Goal: Transaction & Acquisition: Download file/media

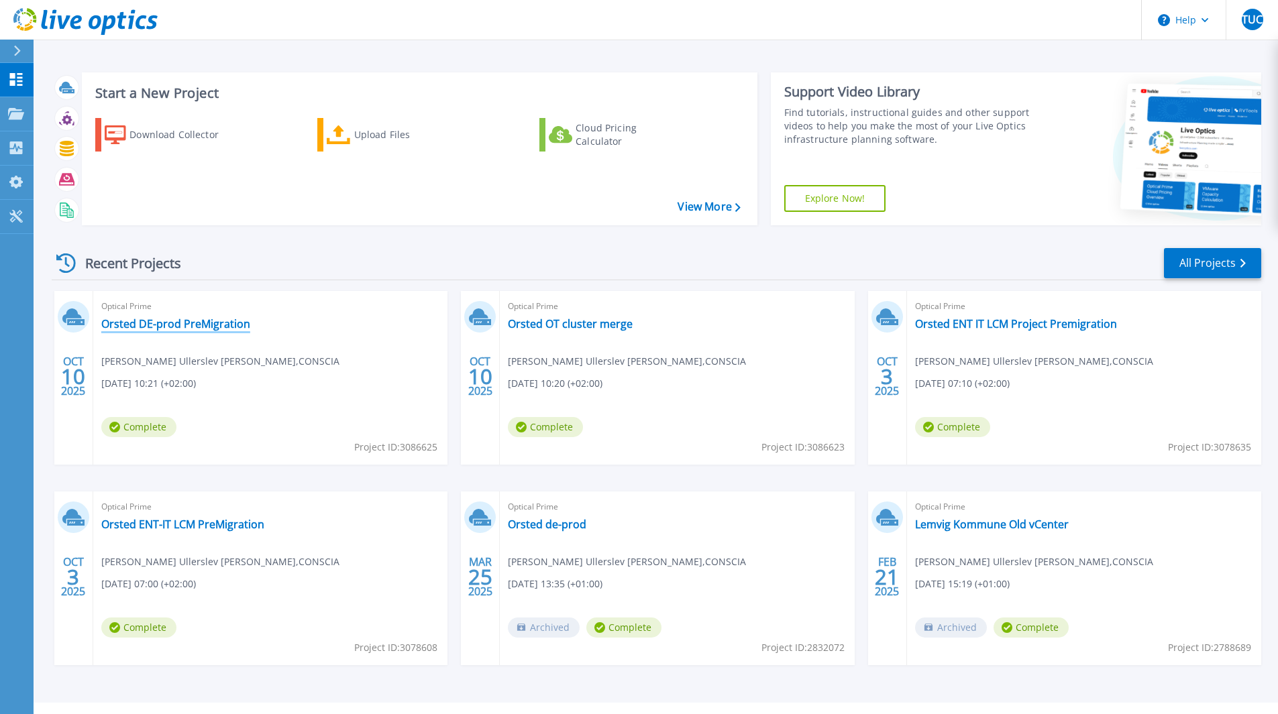
click at [168, 321] on link "Orsted DE-prod PreMigration" at bounding box center [175, 323] width 149 height 13
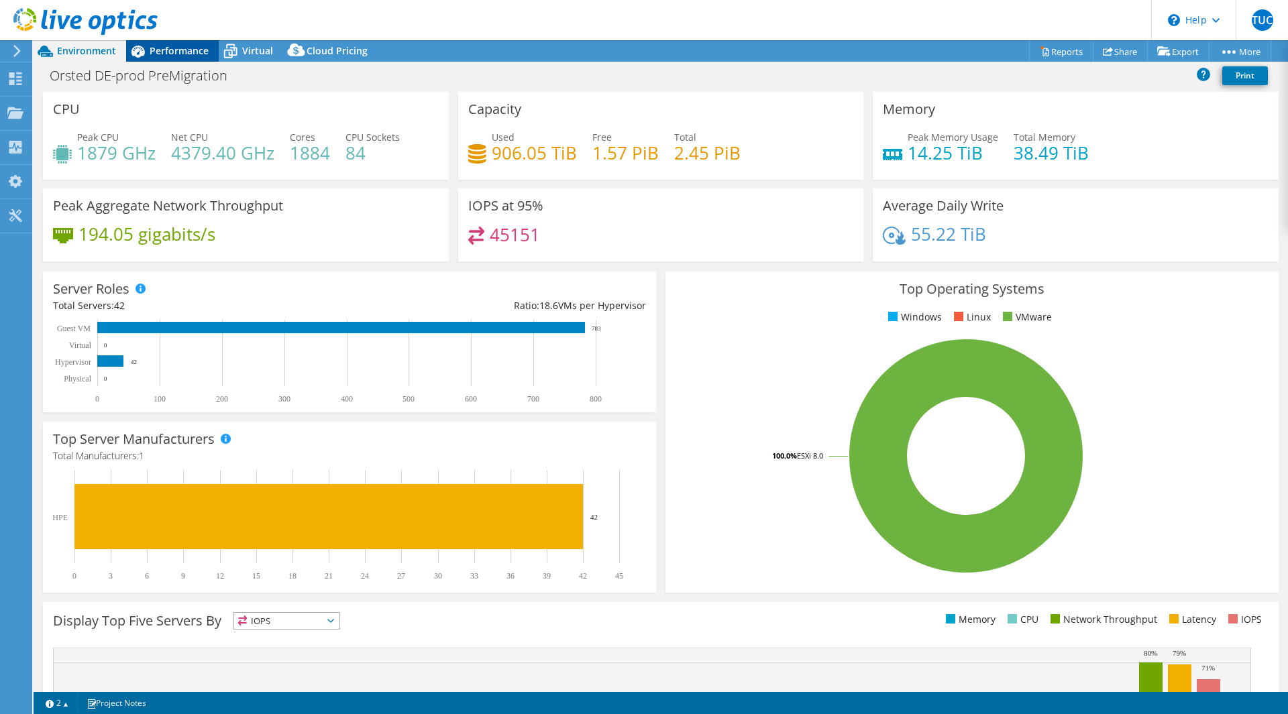
click at [156, 52] on span "Performance" at bounding box center [179, 50] width 59 height 13
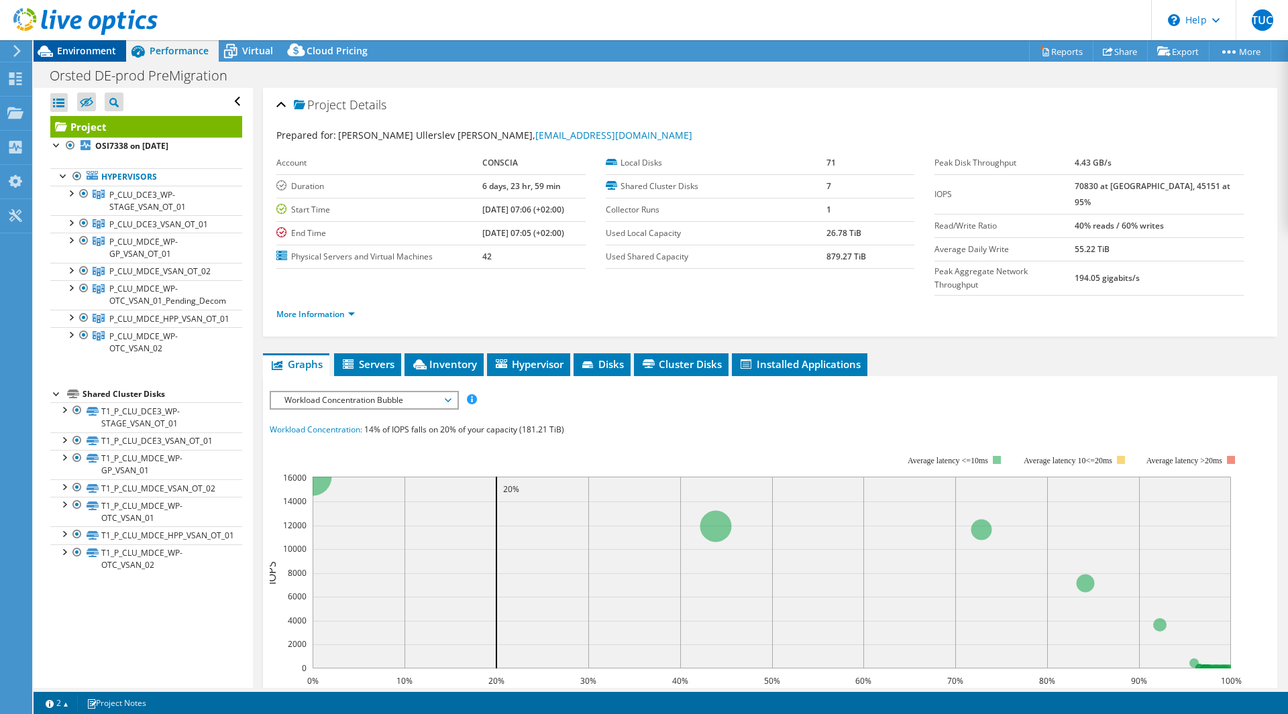
click at [73, 51] on span "Environment" at bounding box center [86, 50] width 59 height 13
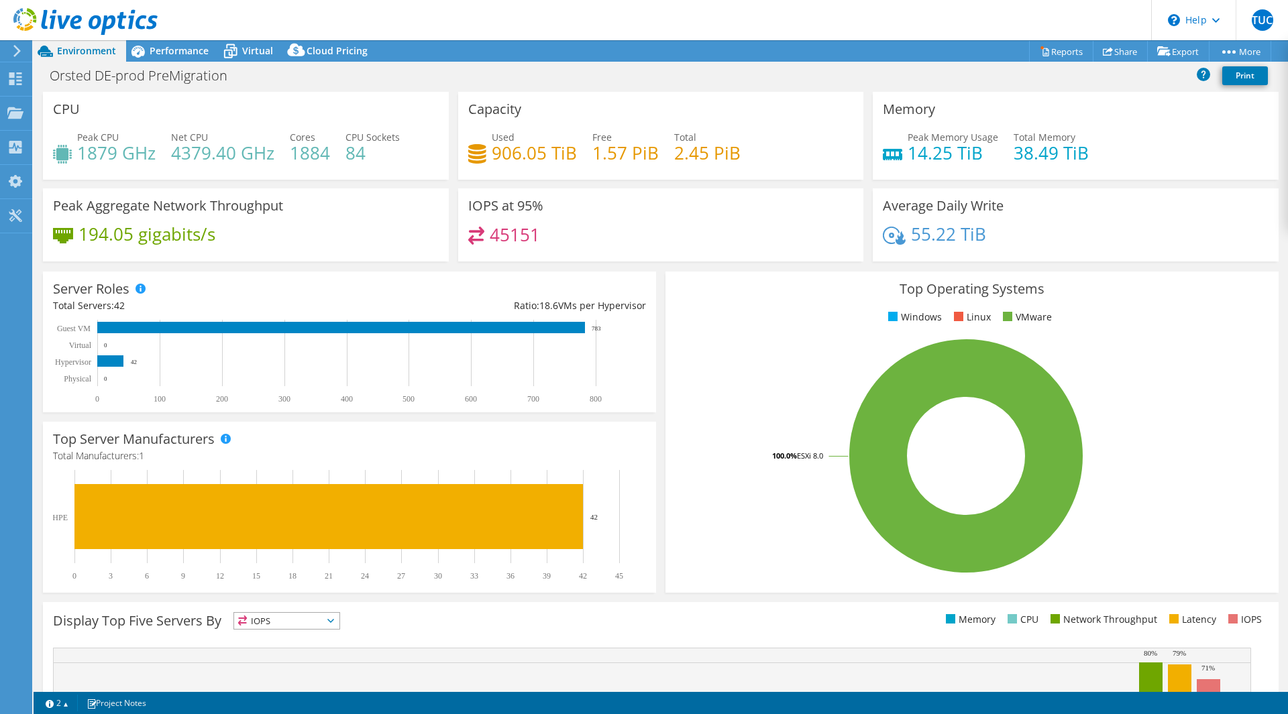
click at [15, 56] on icon at bounding box center [17, 51] width 10 height 12
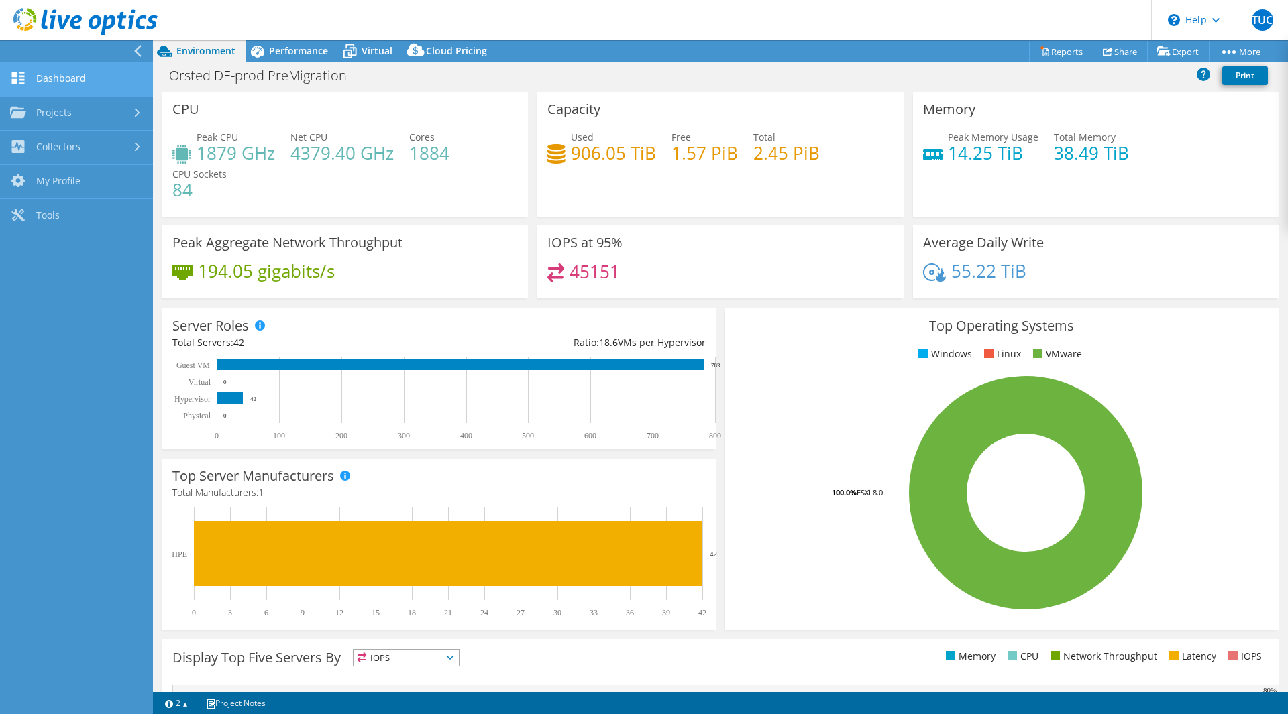
click at [34, 87] on link "Dashboard" at bounding box center [76, 79] width 153 height 34
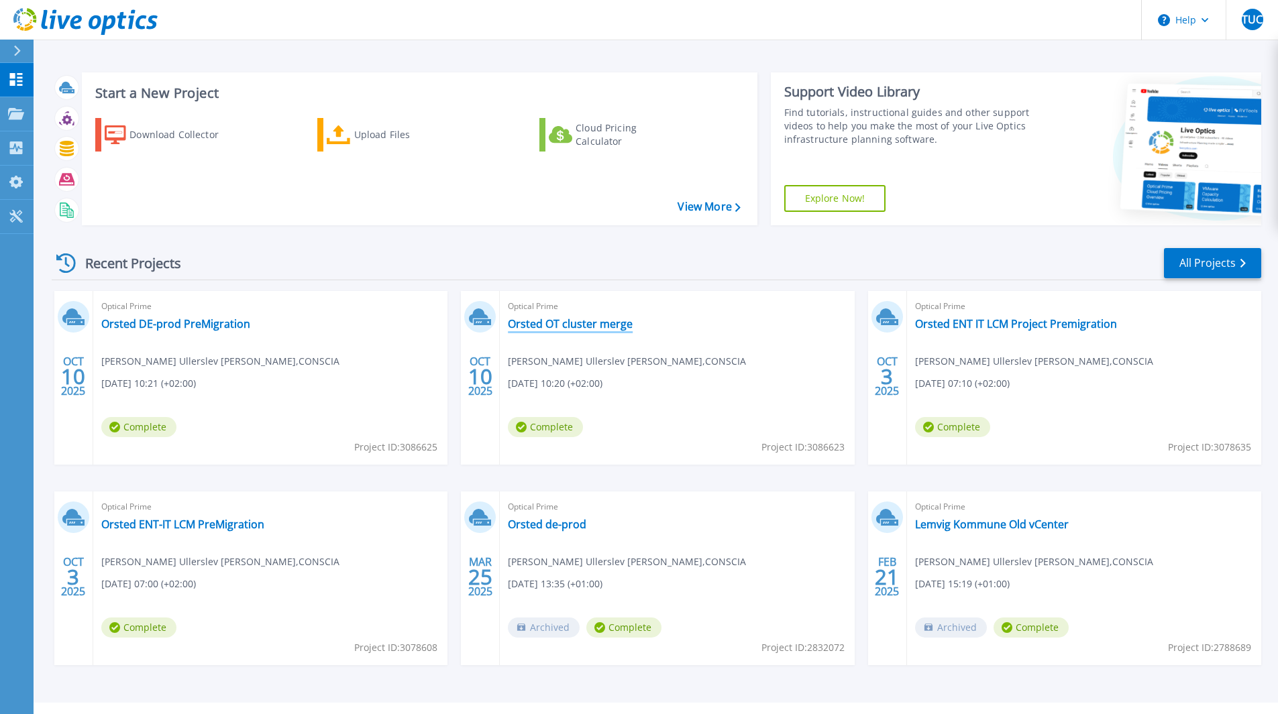
click at [541, 325] on link "Orsted OT cluster merge" at bounding box center [570, 323] width 125 height 13
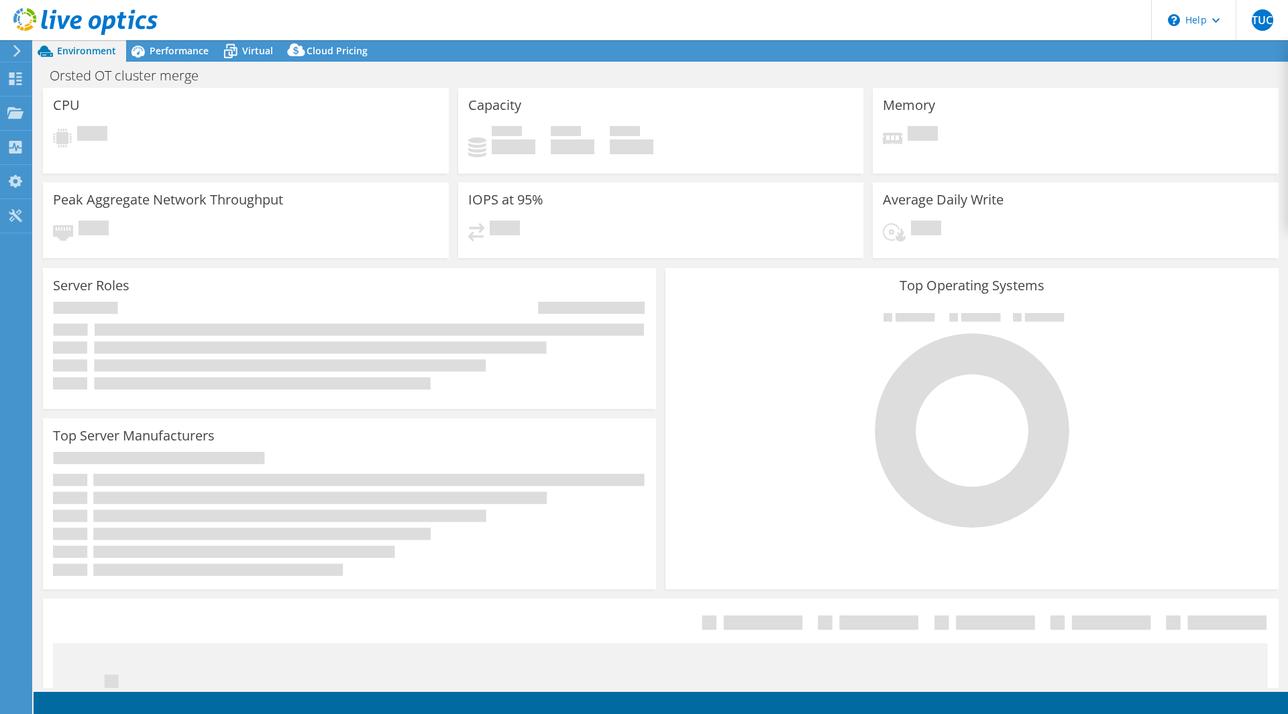
select select "USD"
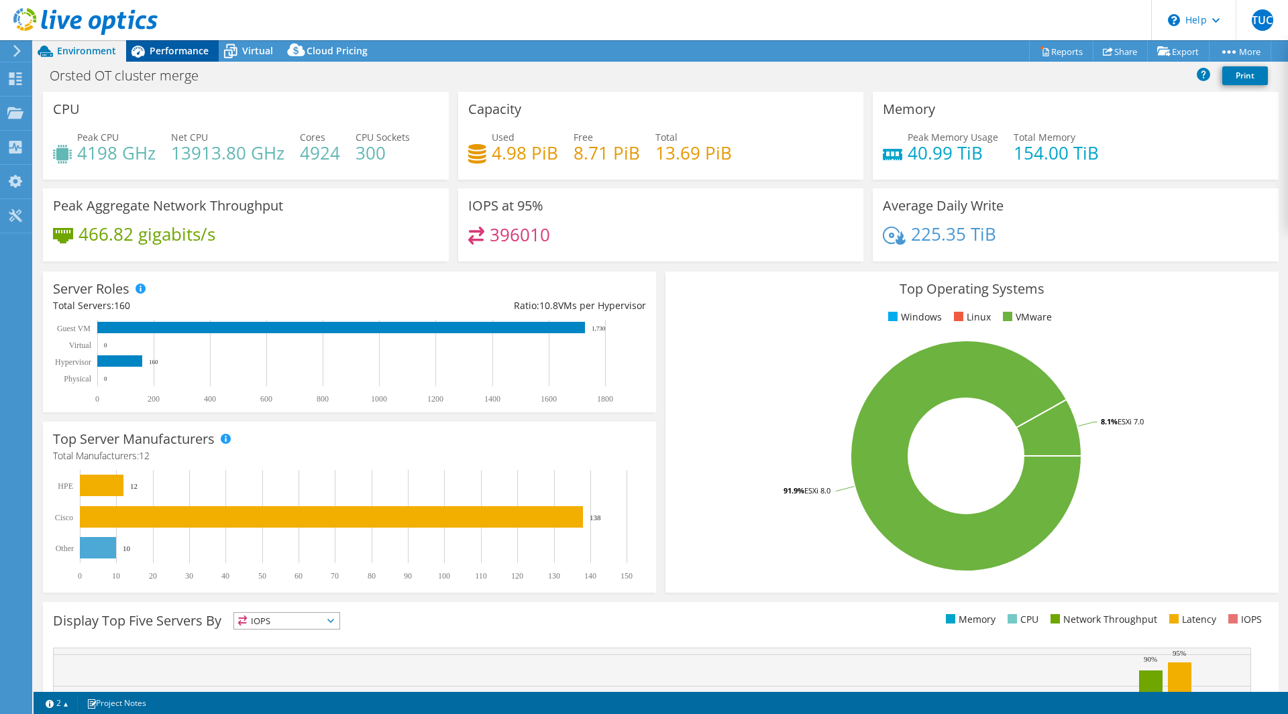
click at [158, 48] on span "Performance" at bounding box center [179, 50] width 59 height 13
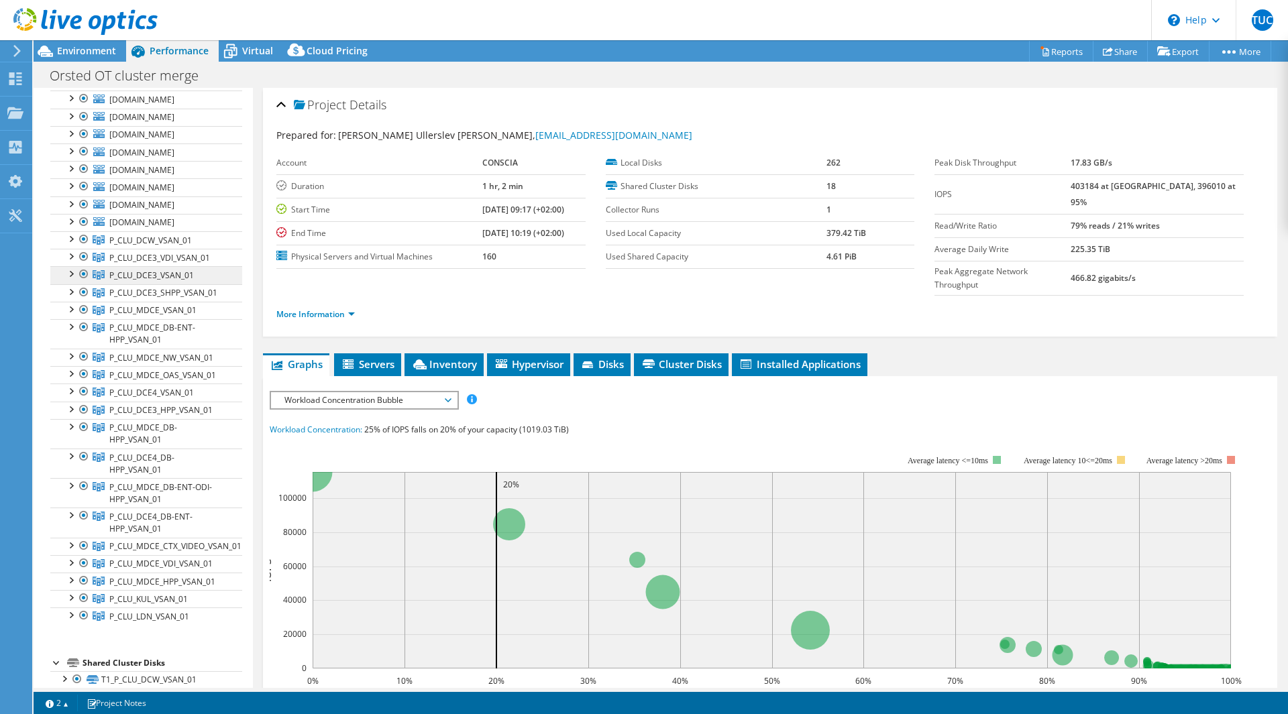
scroll to position [143, 0]
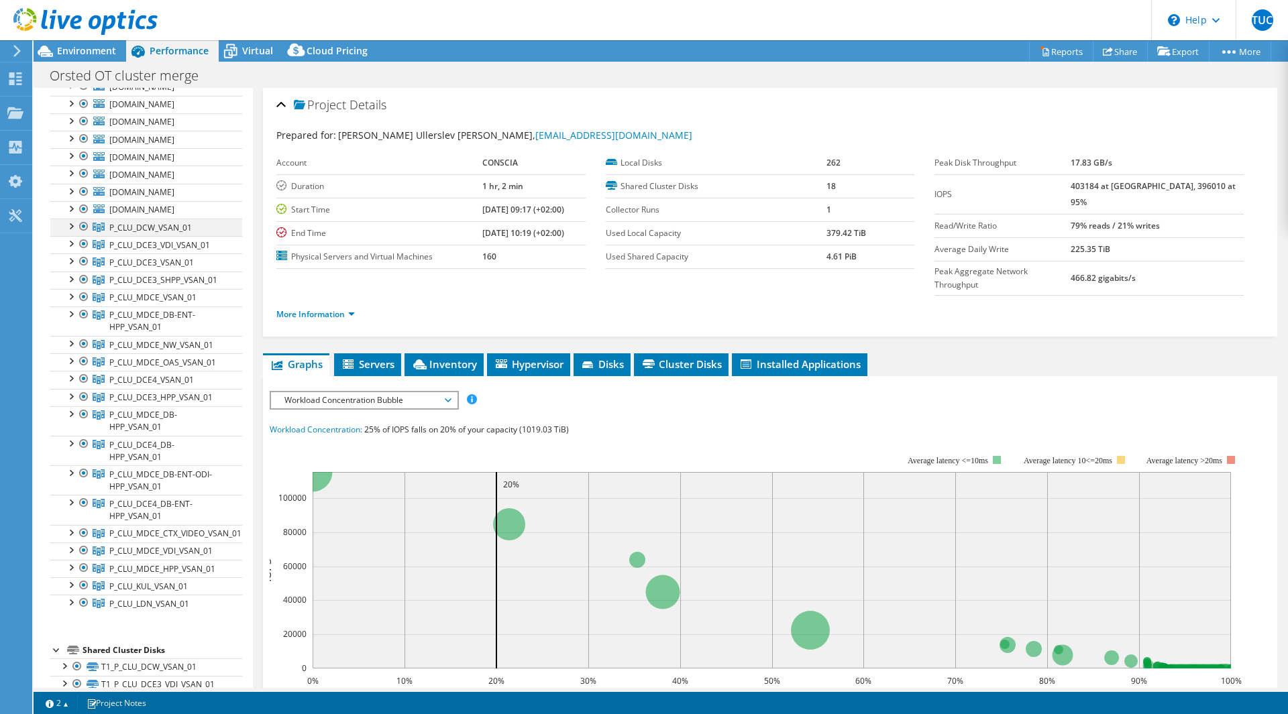
click at [71, 225] on div at bounding box center [70, 225] width 13 height 13
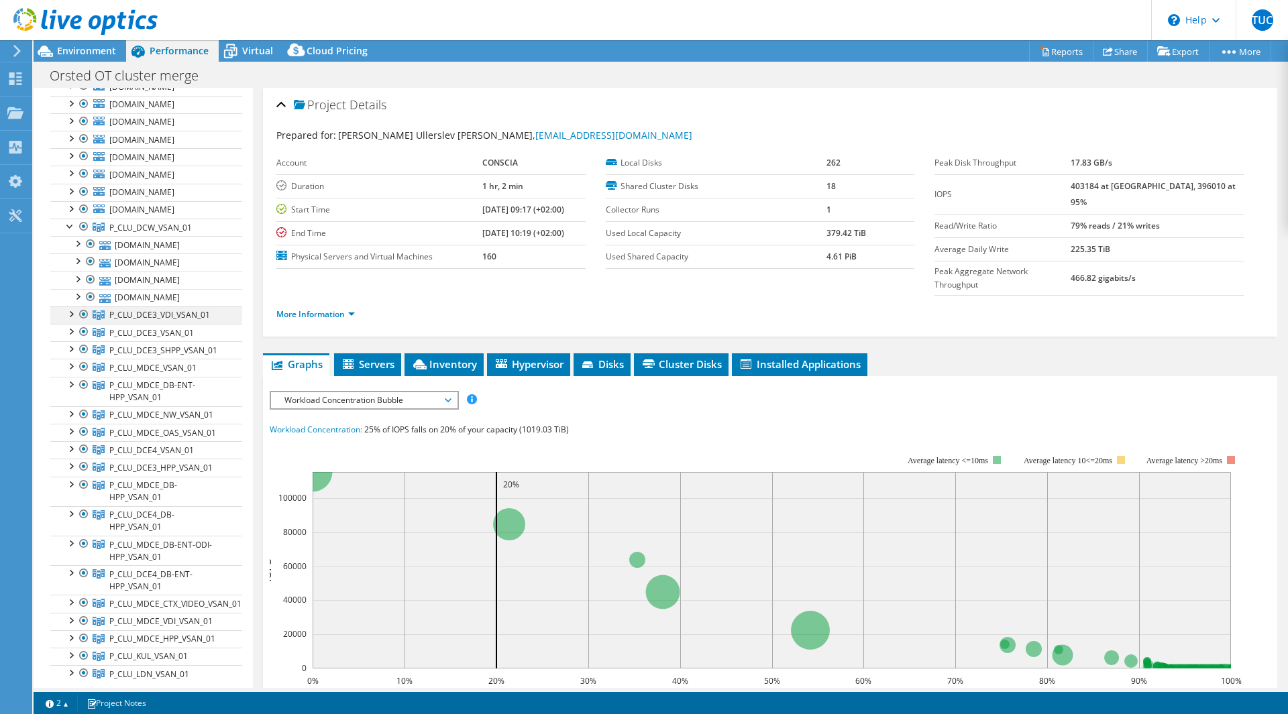
click at [72, 315] on div at bounding box center [70, 312] width 13 height 13
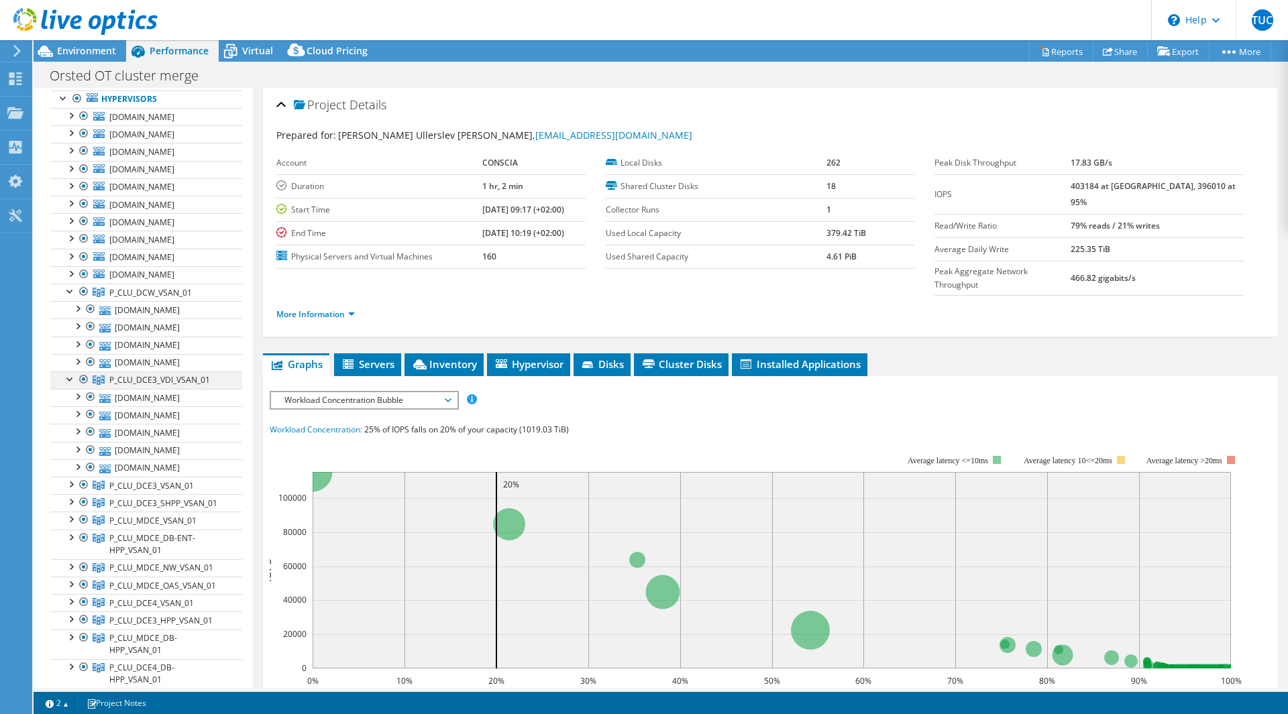
scroll to position [0, 0]
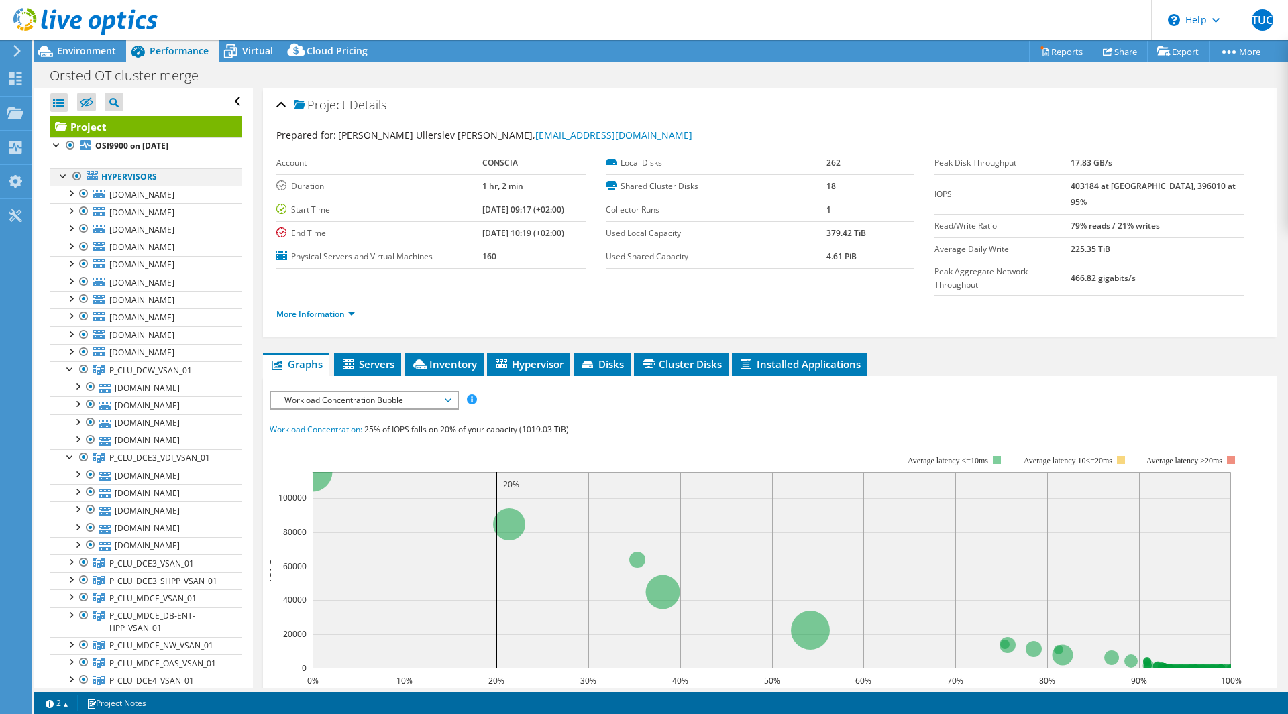
click at [66, 179] on div at bounding box center [63, 174] width 13 height 13
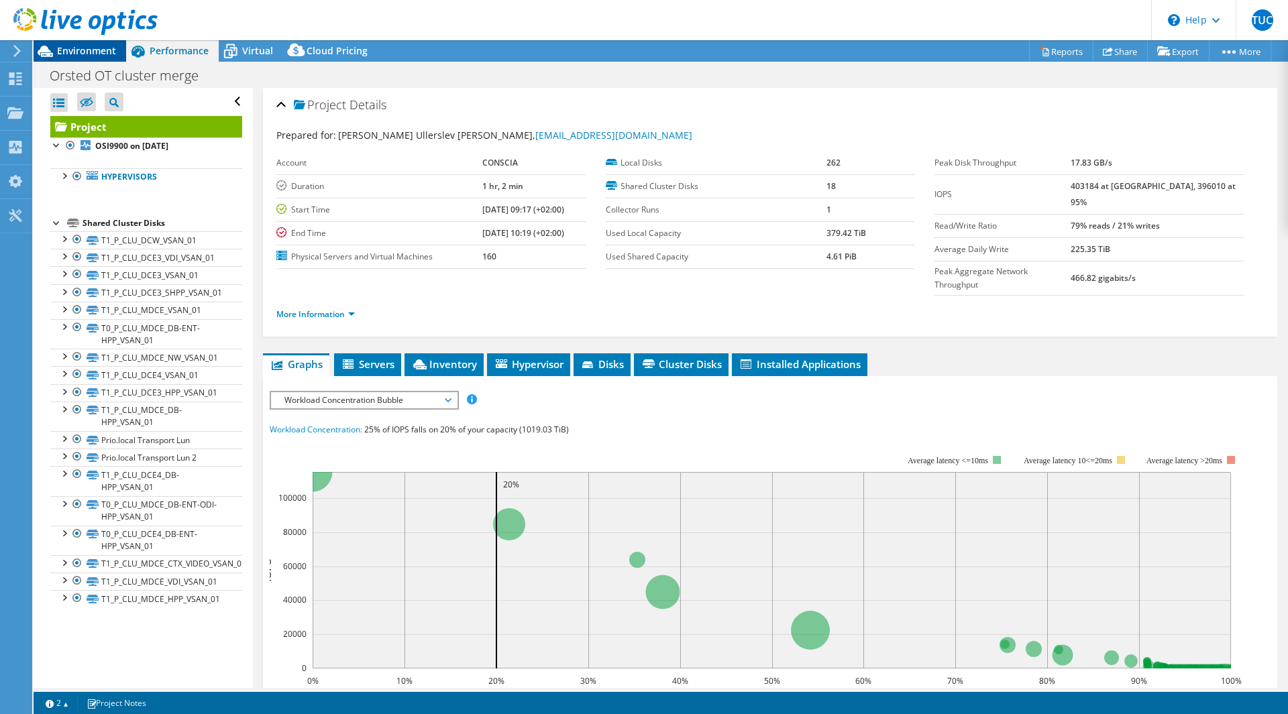
click at [66, 48] on span "Environment" at bounding box center [86, 50] width 59 height 13
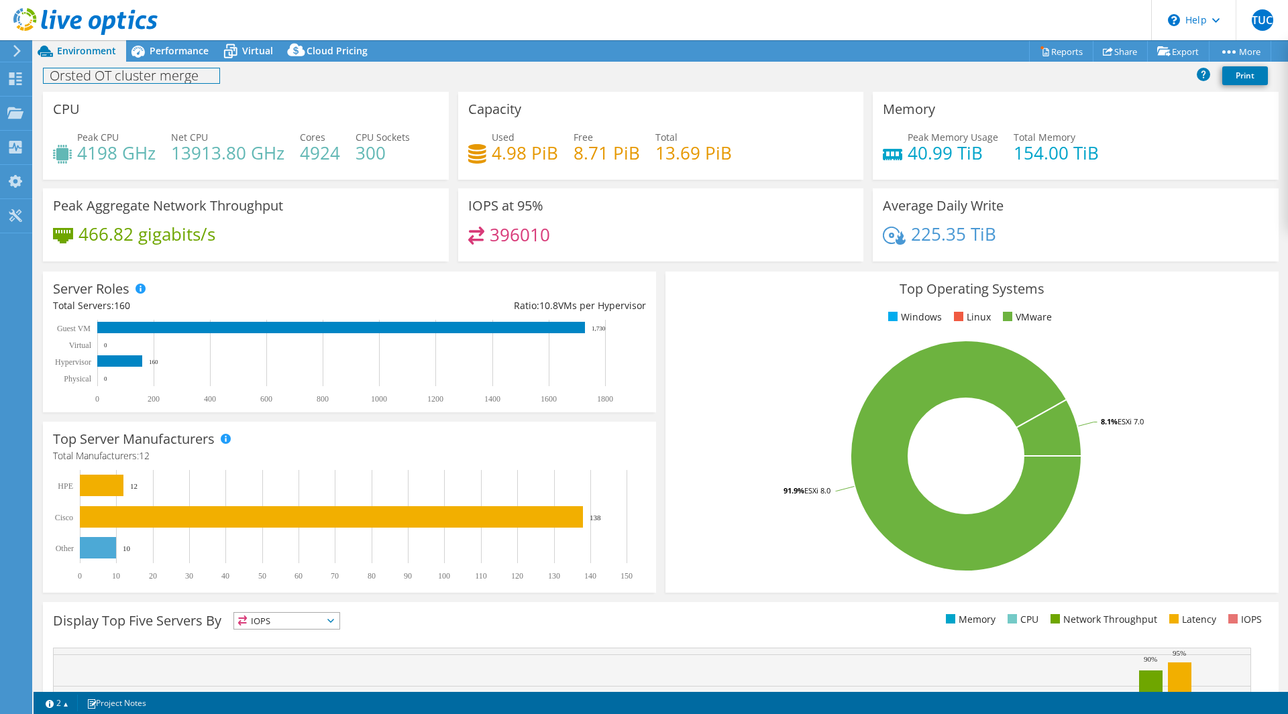
click at [145, 80] on h1 "Orsted OT cluster merge" at bounding box center [132, 75] width 176 height 15
drag, startPoint x: 203, startPoint y: 76, endPoint x: 54, endPoint y: 80, distance: 148.9
click at [54, 80] on h1 "Orsted OT cluster merge" at bounding box center [132, 75] width 176 height 15
click at [53, 80] on h1 "Orsted OT cluster merge" at bounding box center [132, 75] width 176 height 15
copy h1 "Orsted OT cluster merge"
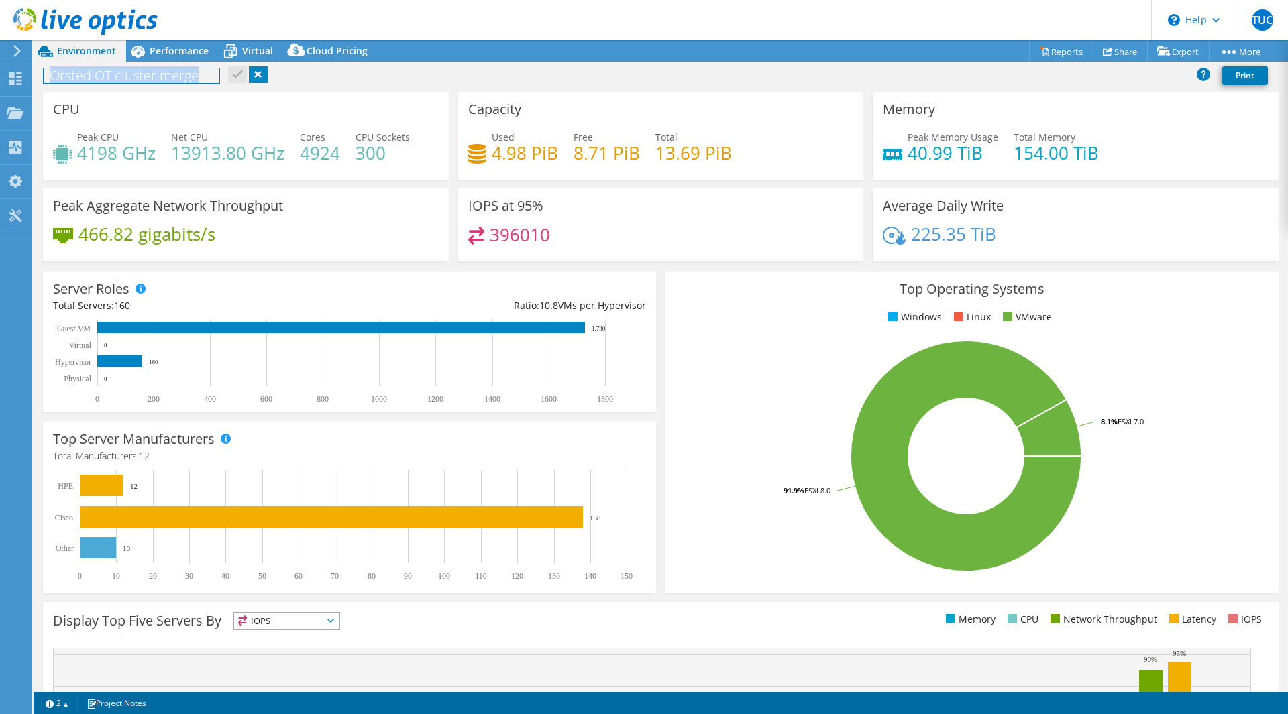
click at [98, 77] on h1 "Orsted OT cluster merge" at bounding box center [132, 75] width 176 height 15
click at [95, 77] on h1 "Orsted OT cluster merge" at bounding box center [132, 75] width 176 height 15
click at [95, 76] on h1 "Orsted OT cluster merge" at bounding box center [132, 75] width 176 height 15
drag, startPoint x: 95, startPoint y: 73, endPoint x: 239, endPoint y: 91, distance: 146.0
click at [238, 92] on div "Project Actions Project Actions Reports Share Export vSAN ReadyNode Sizer" at bounding box center [661, 377] width 1254 height 674
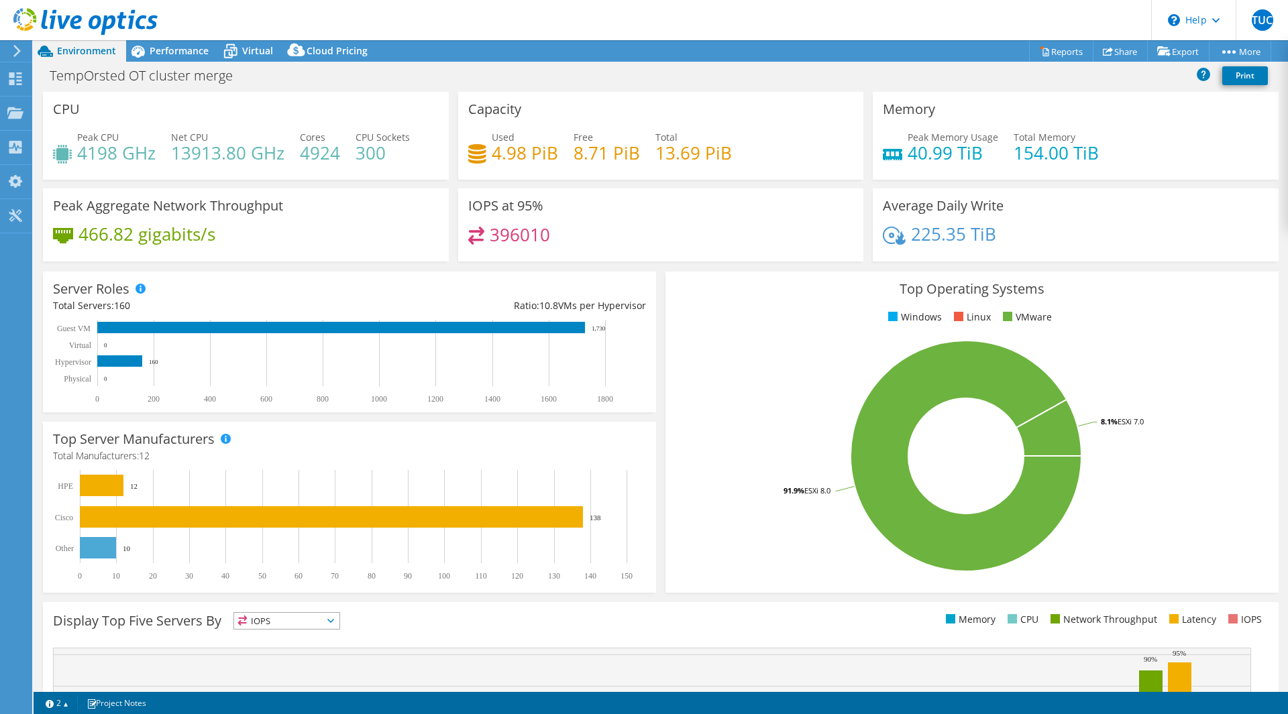
click at [278, 70] on div "TempOrsted OT cluster merge Print" at bounding box center [661, 75] width 1254 height 25
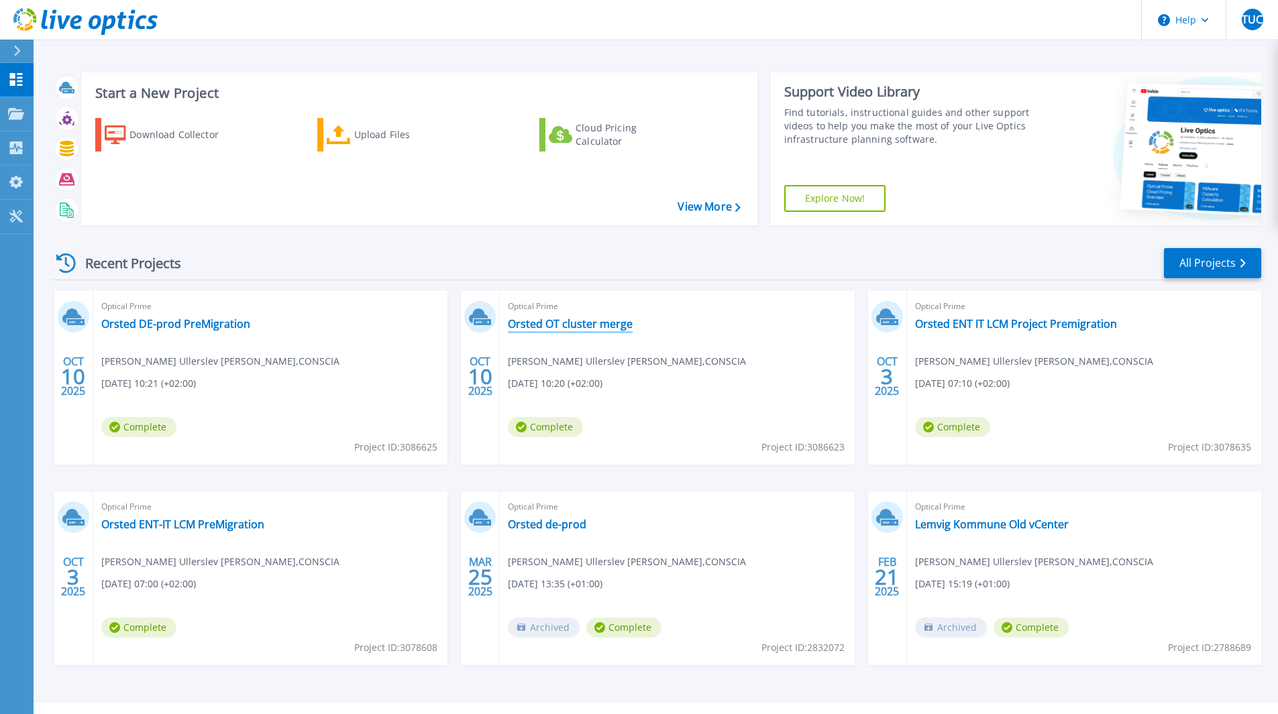
click at [528, 325] on link "Orsted OT cluster merge" at bounding box center [570, 323] width 125 height 13
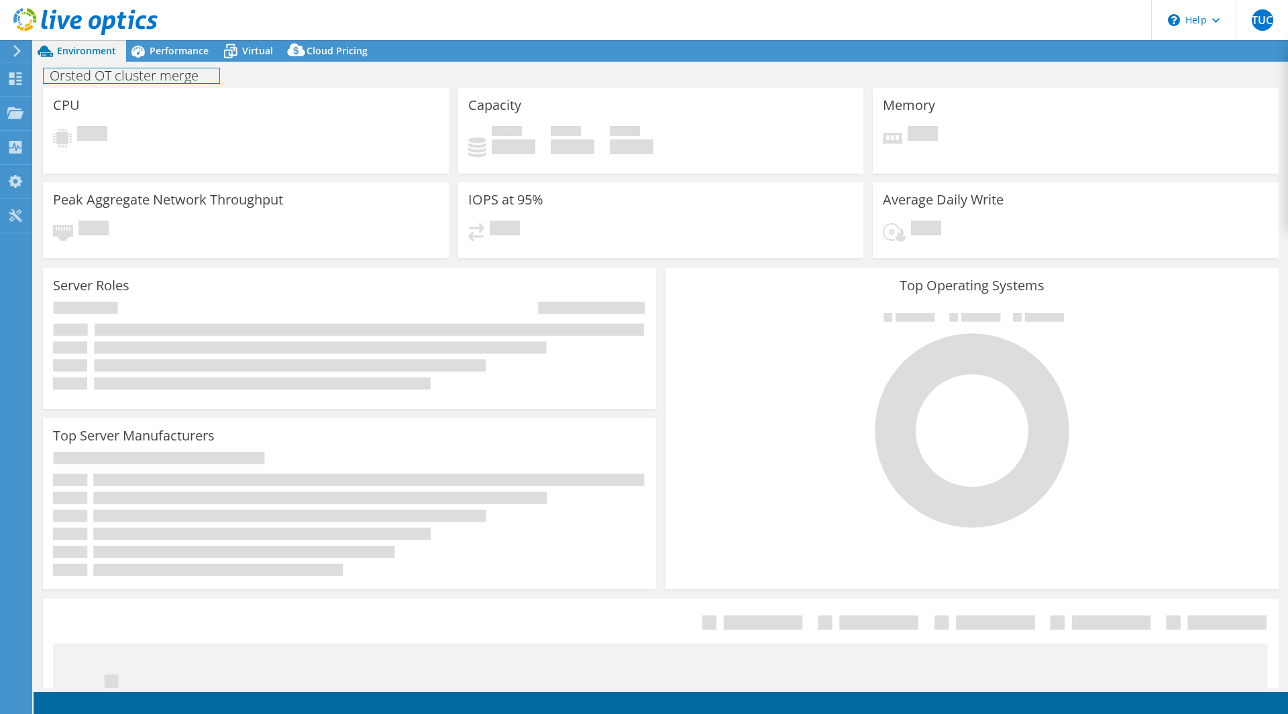
click at [196, 72] on h1 "Orsted OT cluster merge" at bounding box center [132, 75] width 176 height 15
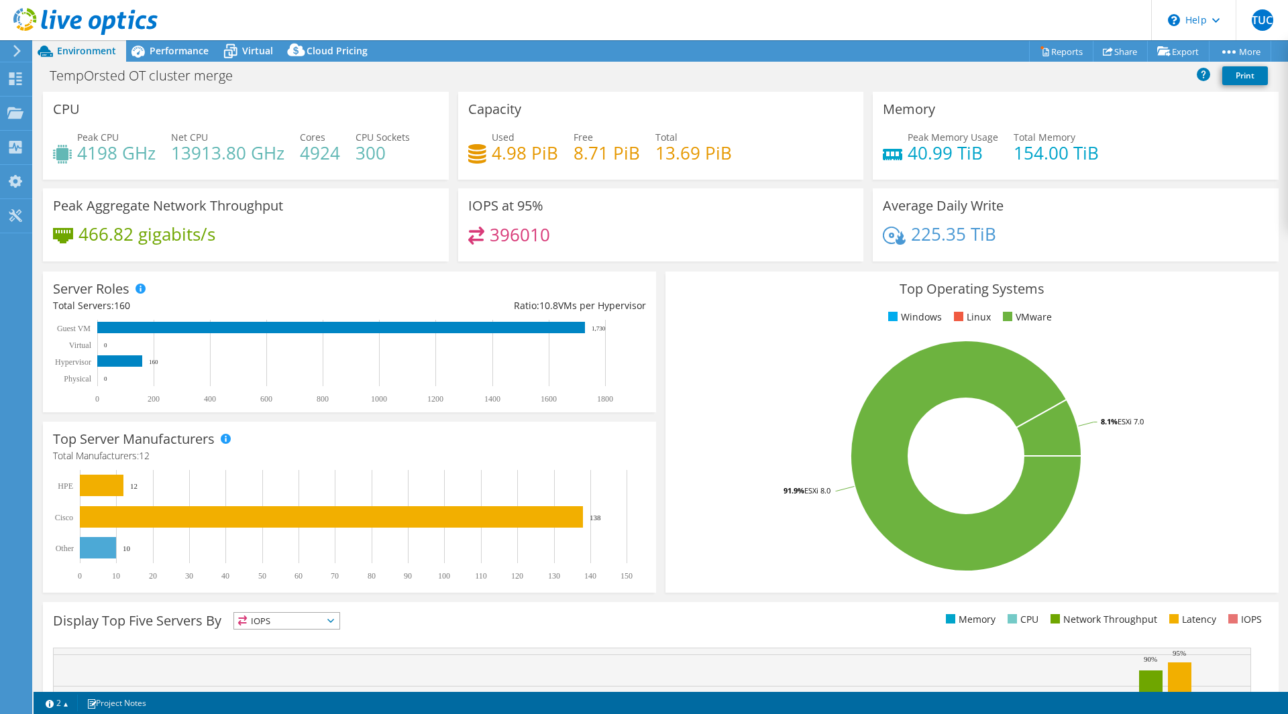
click at [277, 76] on div "Temp Orsted OT cluster merge Print" at bounding box center [661, 75] width 1254 height 25
drag, startPoint x: 228, startPoint y: 71, endPoint x: 256, endPoint y: 74, distance: 27.7
click at [253, 74] on h1 "Temp Orsted OT cluster merge" at bounding box center [149, 75] width 210 height 15
click at [271, 74] on div "Temp Orsted OT cluster merge Print" at bounding box center [661, 75] width 1254 height 25
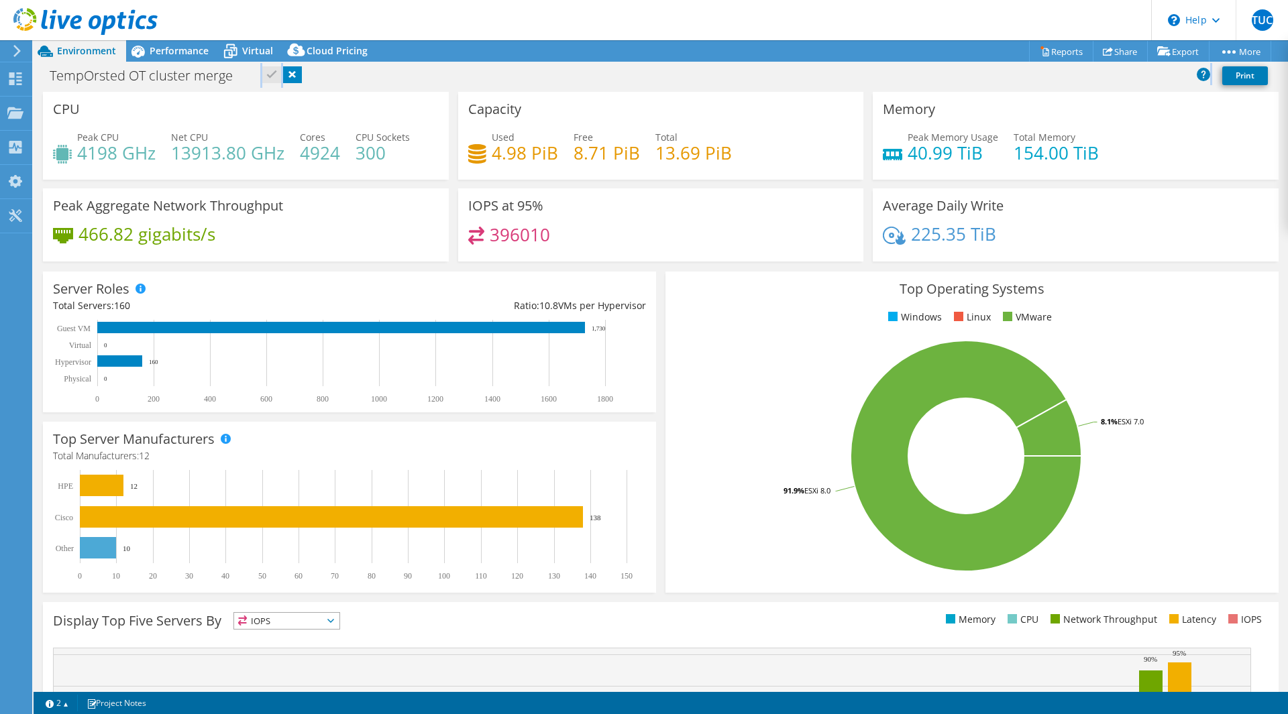
click at [271, 74] on div "Temp Orsted OT cluster merge Print" at bounding box center [661, 75] width 1254 height 25
click at [272, 74] on div "Temp Orsted OT cluster merge Print" at bounding box center [661, 75] width 1254 height 25
click at [339, 76] on div "Temp Orsted OT cluster merge Print" at bounding box center [661, 75] width 1254 height 25
click at [318, 78] on div "Temp Orsted OT cluster merge Print" at bounding box center [661, 75] width 1254 height 25
click at [17, 79] on icon at bounding box center [15, 78] width 16 height 13
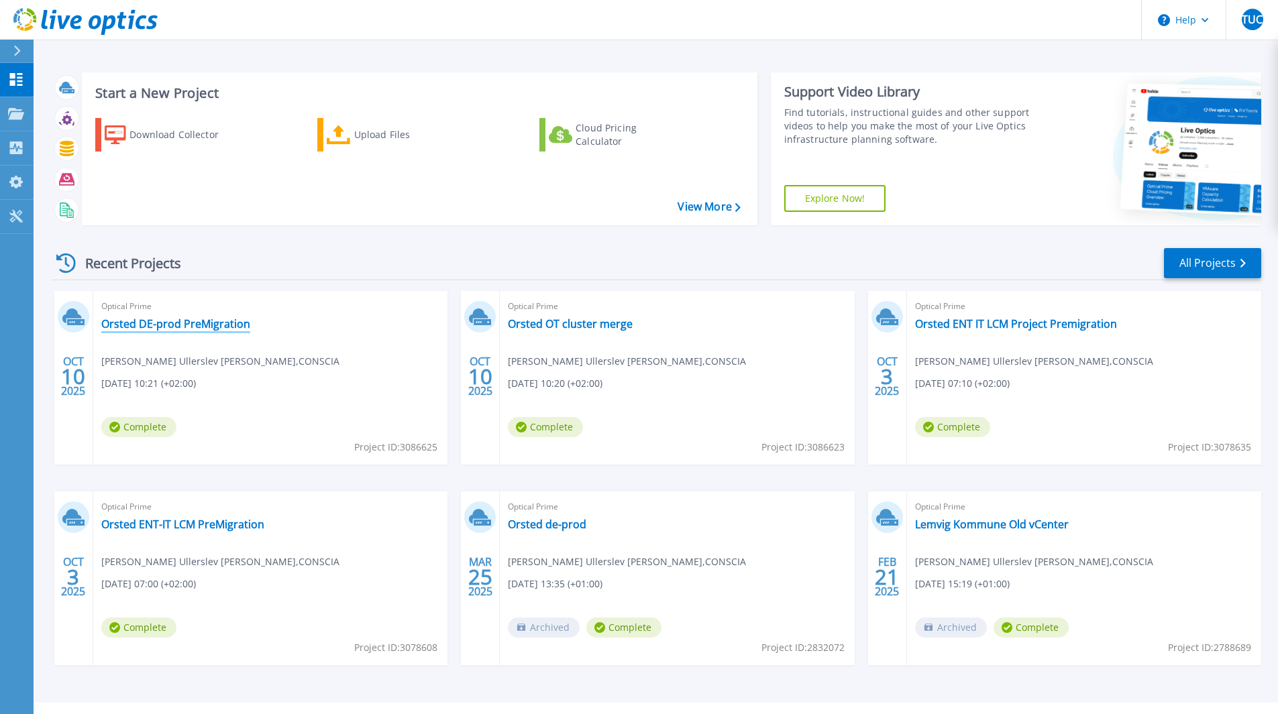
click at [182, 325] on link "Orsted DE-prod PreMigration" at bounding box center [175, 323] width 149 height 13
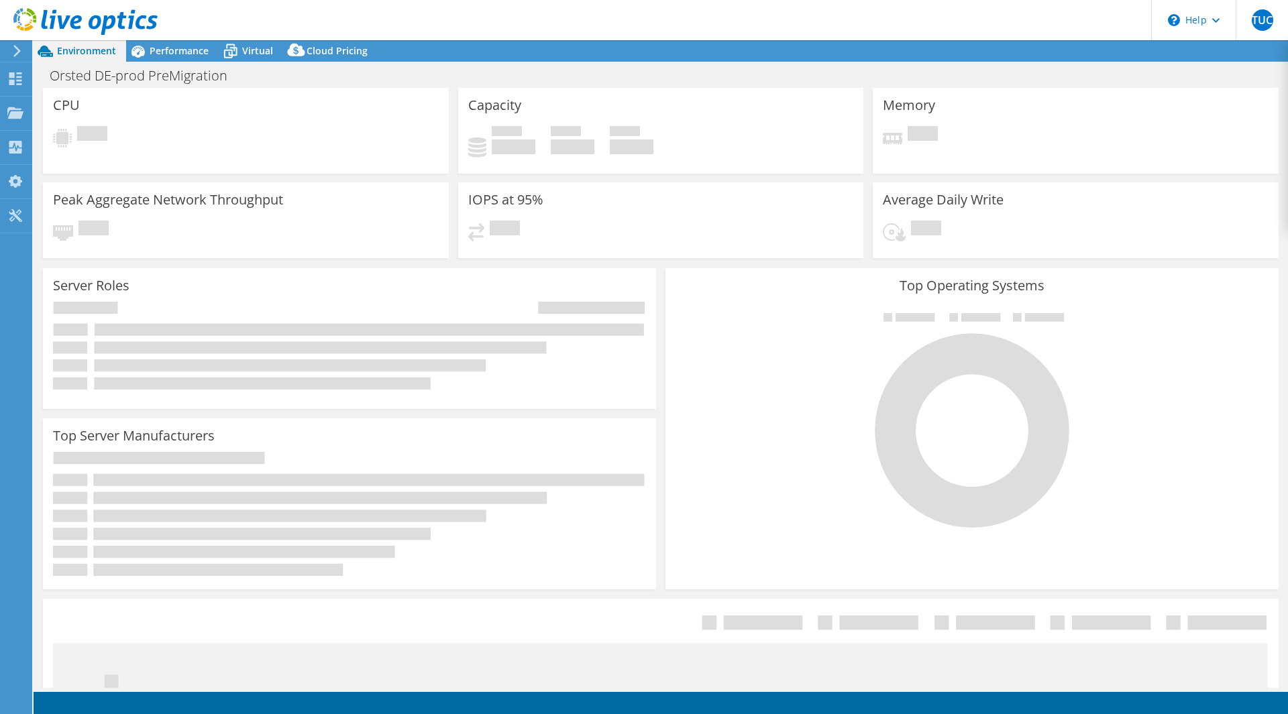
select select "USD"
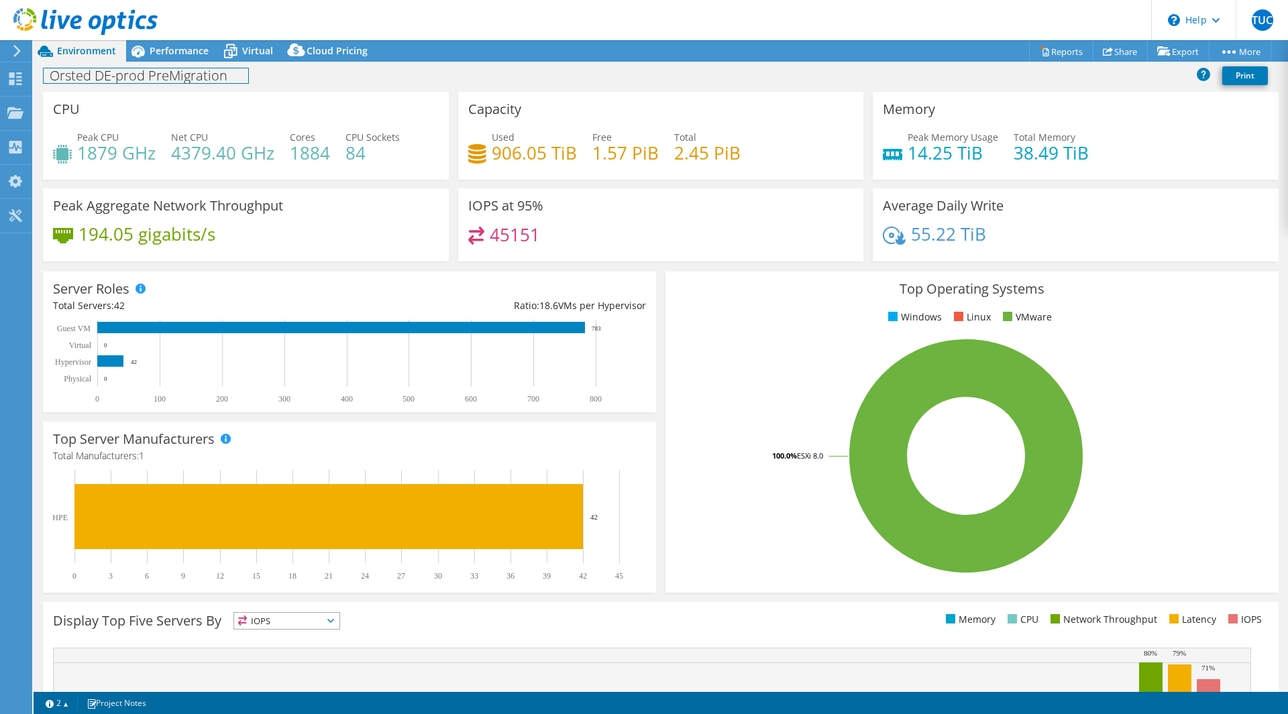
click at [202, 78] on h1 "Orsted DE-prod PreMigration" at bounding box center [146, 75] width 205 height 15
click at [296, 71] on link at bounding box center [298, 74] width 19 height 17
drag, startPoint x: 255, startPoint y: 74, endPoint x: 79, endPoint y: 76, distance: 175.7
click at [79, 76] on h1 "tempOrsted DE-prod PreMigration" at bounding box center [162, 75] width 237 height 15
copy h1 "Orsted DE-prod PreMigration"
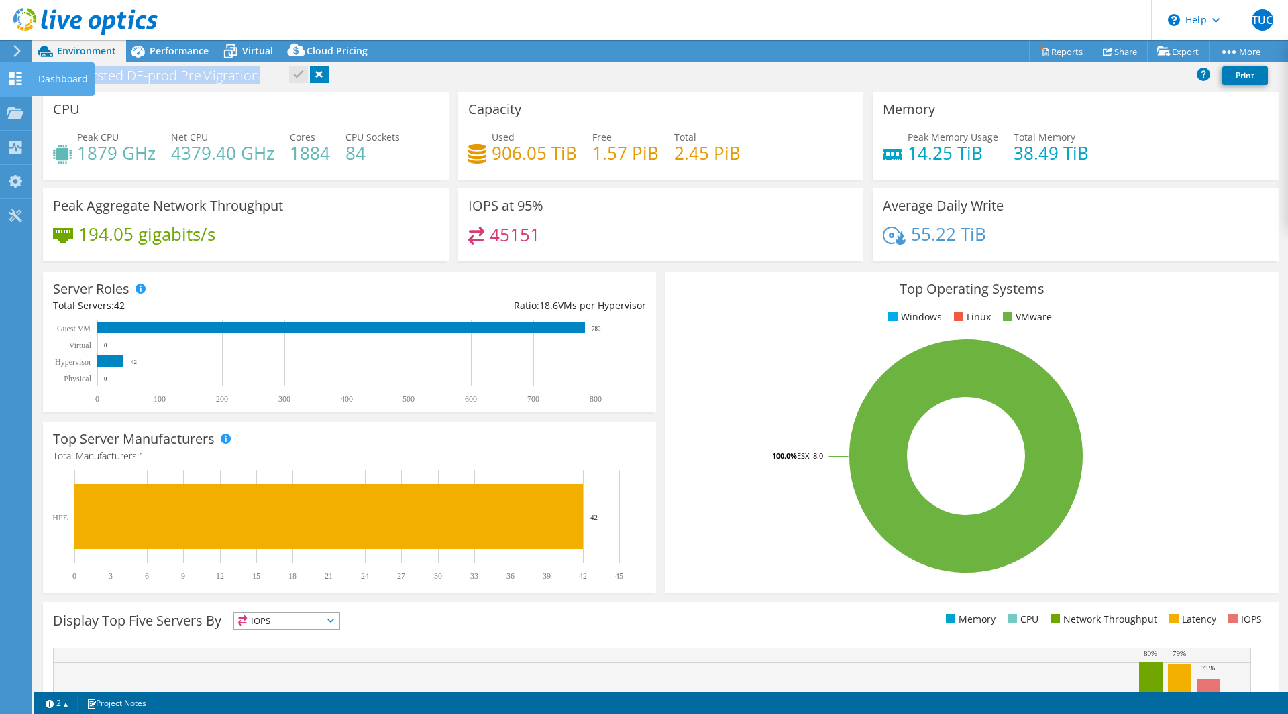
click at [11, 77] on use at bounding box center [15, 78] width 13 height 13
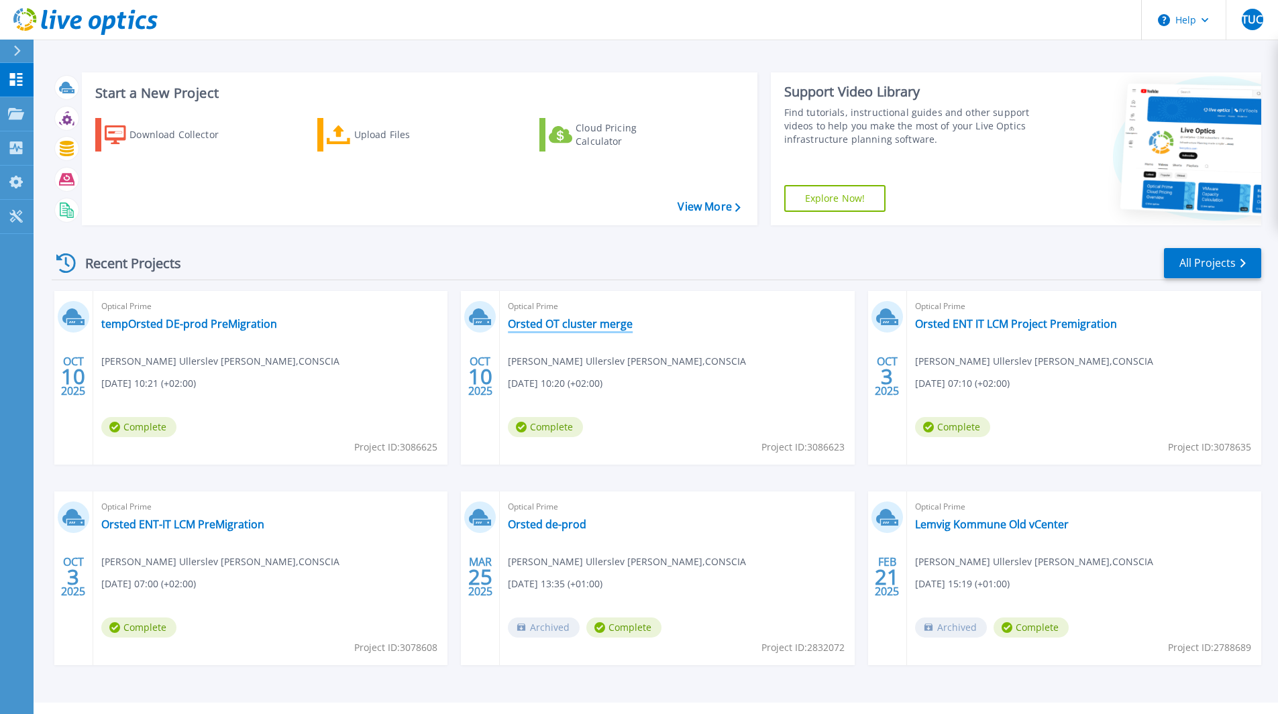
click at [562, 323] on link "Orsted OT cluster merge" at bounding box center [570, 323] width 125 height 13
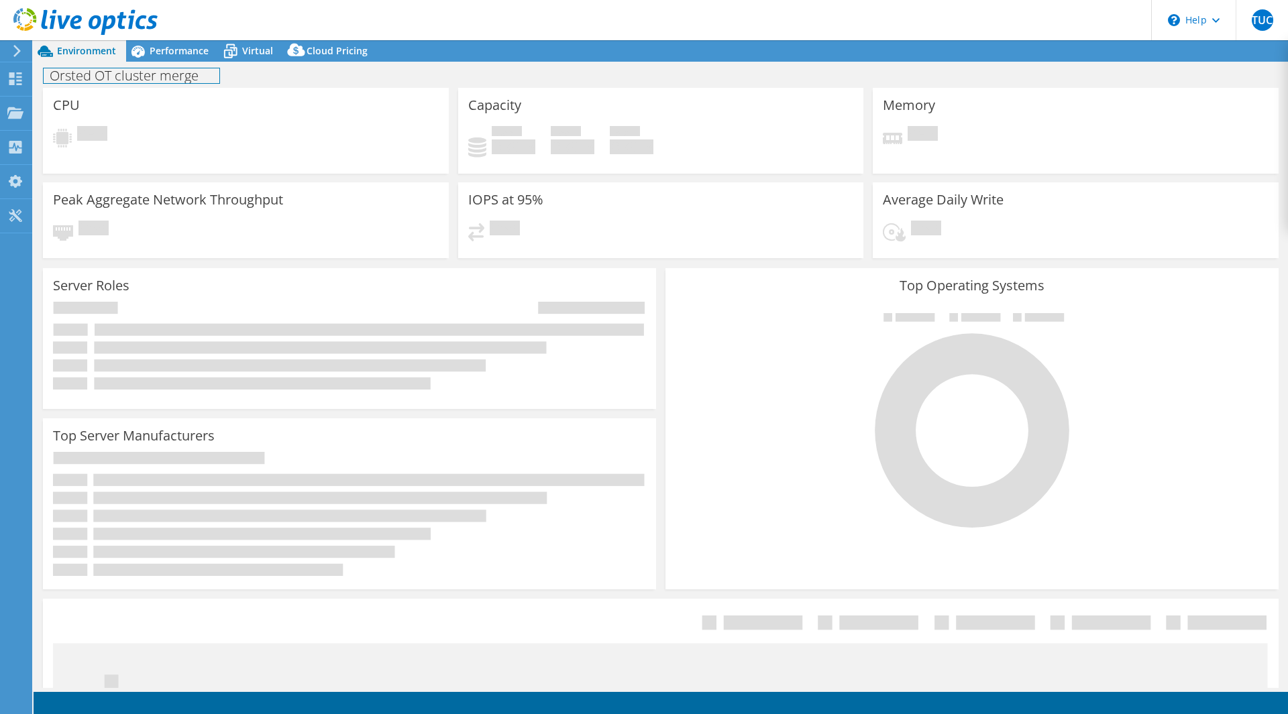
click at [192, 82] on h1 "Orsted OT cluster merge" at bounding box center [132, 75] width 176 height 15
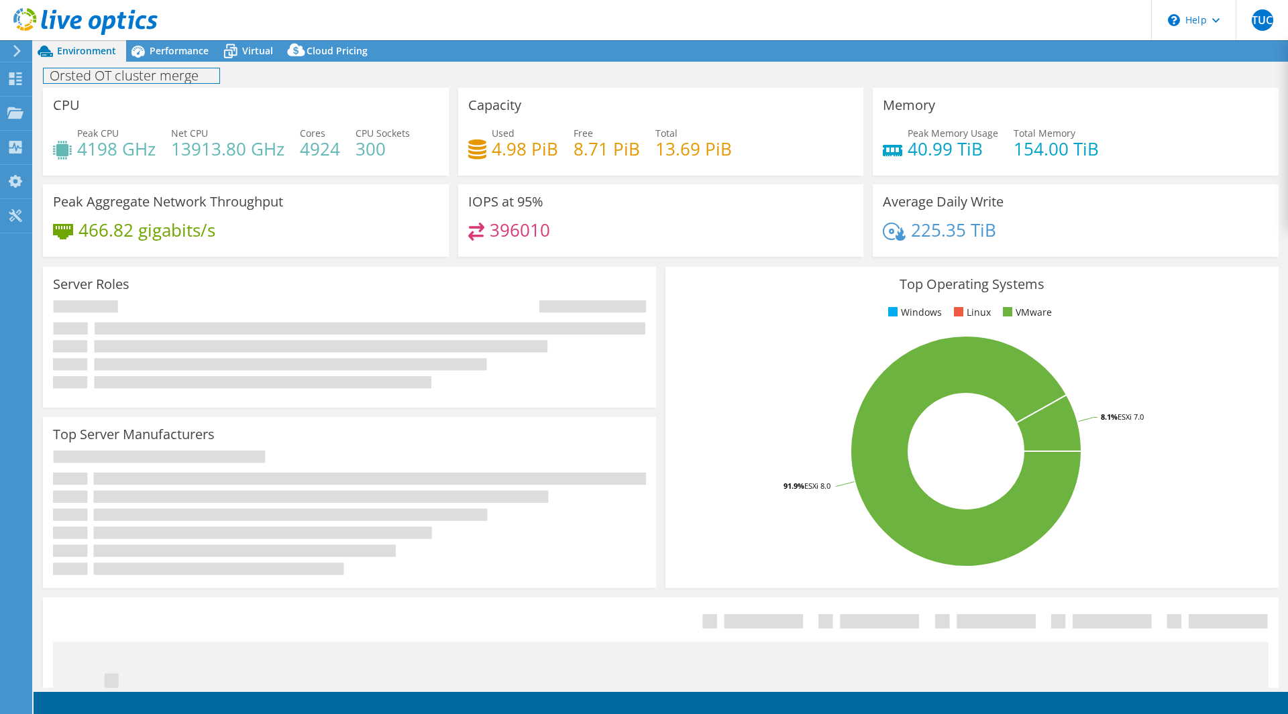
select select "USD"
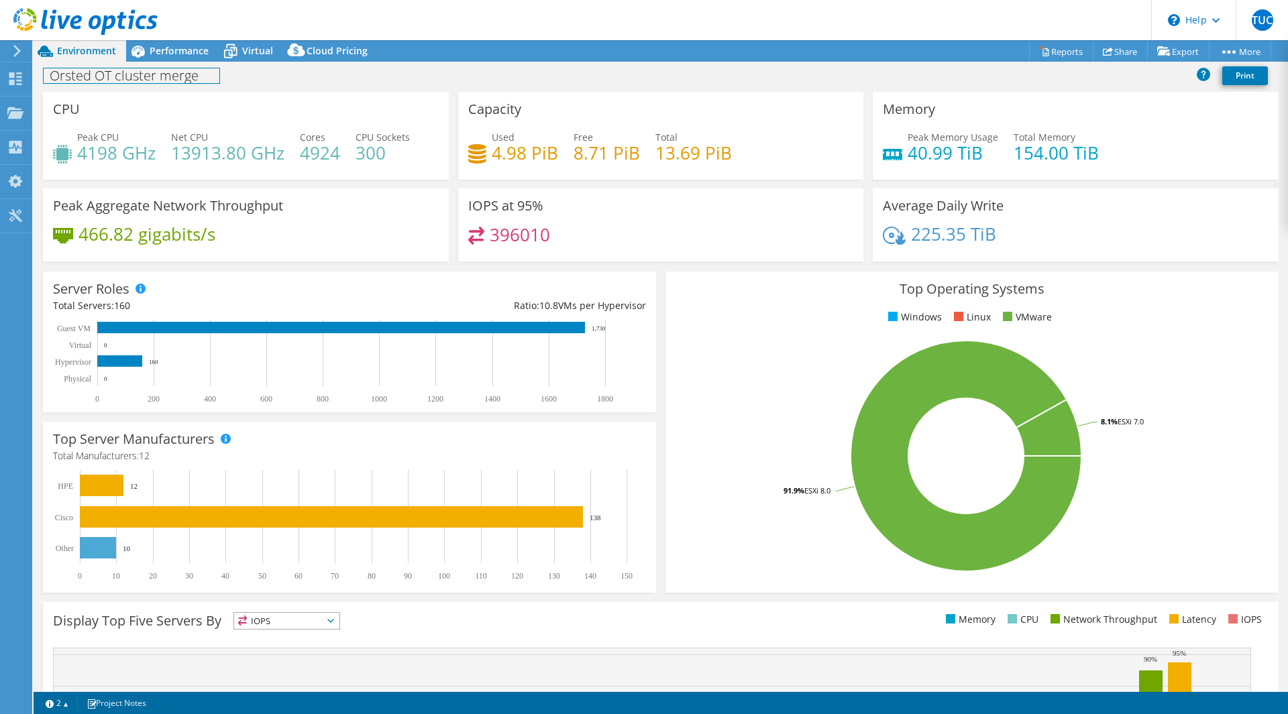
click at [186, 78] on h1 "Orsted OT cluster merge" at bounding box center [132, 75] width 176 height 15
click at [270, 70] on link at bounding box center [266, 74] width 19 height 17
click at [221, 75] on h1 "Orsted DE-prod PreMigration" at bounding box center [146, 75] width 205 height 15
click at [284, 127] on div "CPU Peak CPU 4198 GHz Net CPU 13913.80 GHz Cores 4924 CPU Sockets 300" at bounding box center [246, 136] width 406 height 88
click at [52, 84] on div "Dashboard" at bounding box center [63, 79] width 63 height 34
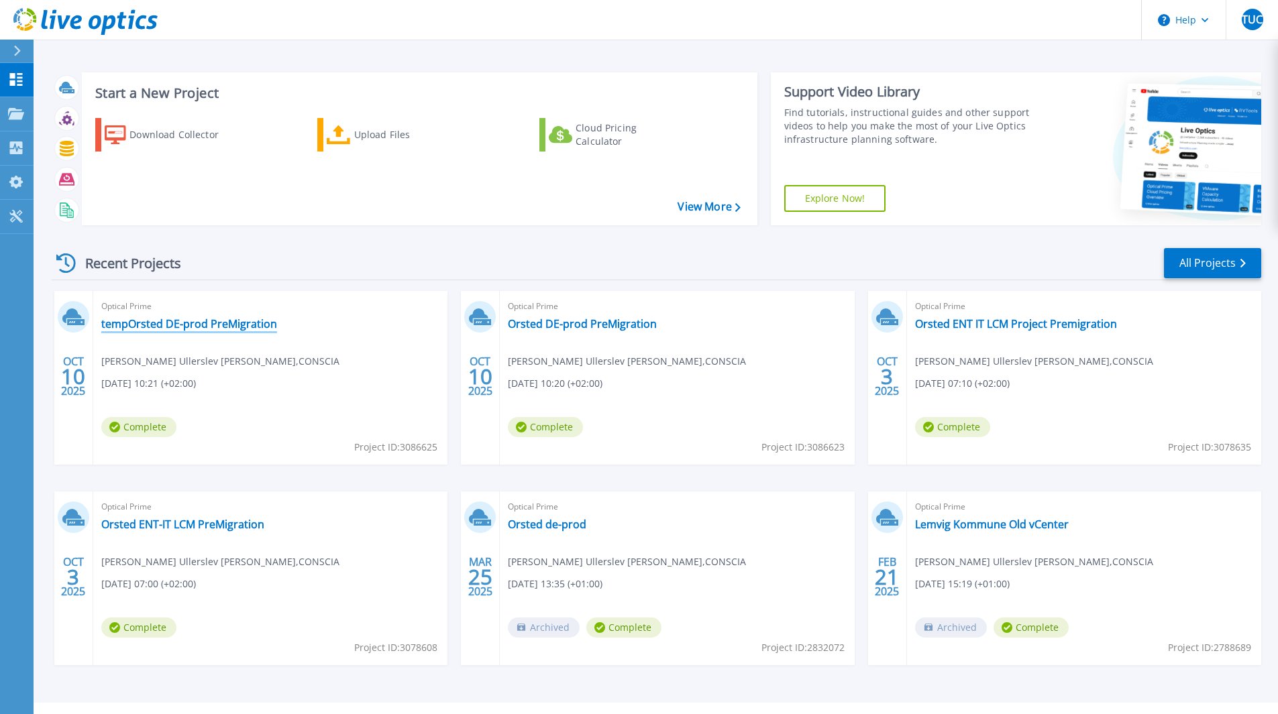
click at [206, 327] on link "tempOrsted DE-prod PreMigration" at bounding box center [189, 323] width 176 height 13
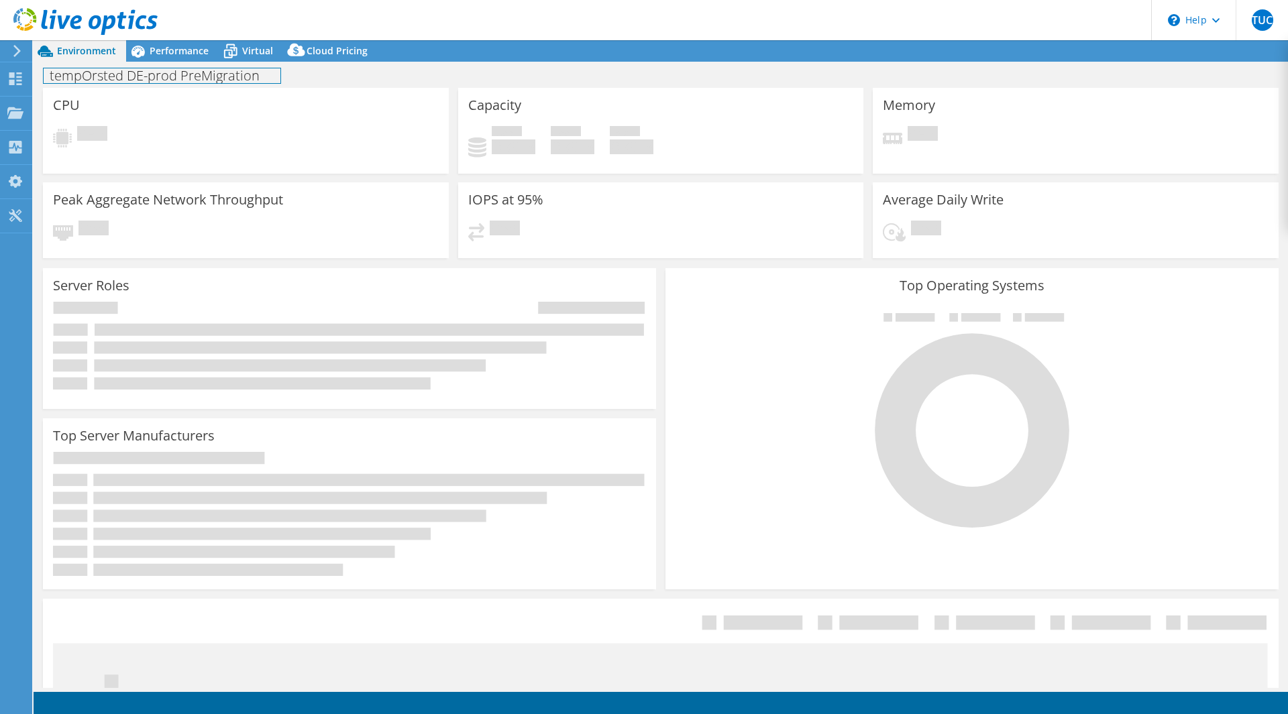
click at [207, 78] on h1 "tempOrsted DE-prod PreMigration" at bounding box center [162, 75] width 237 height 15
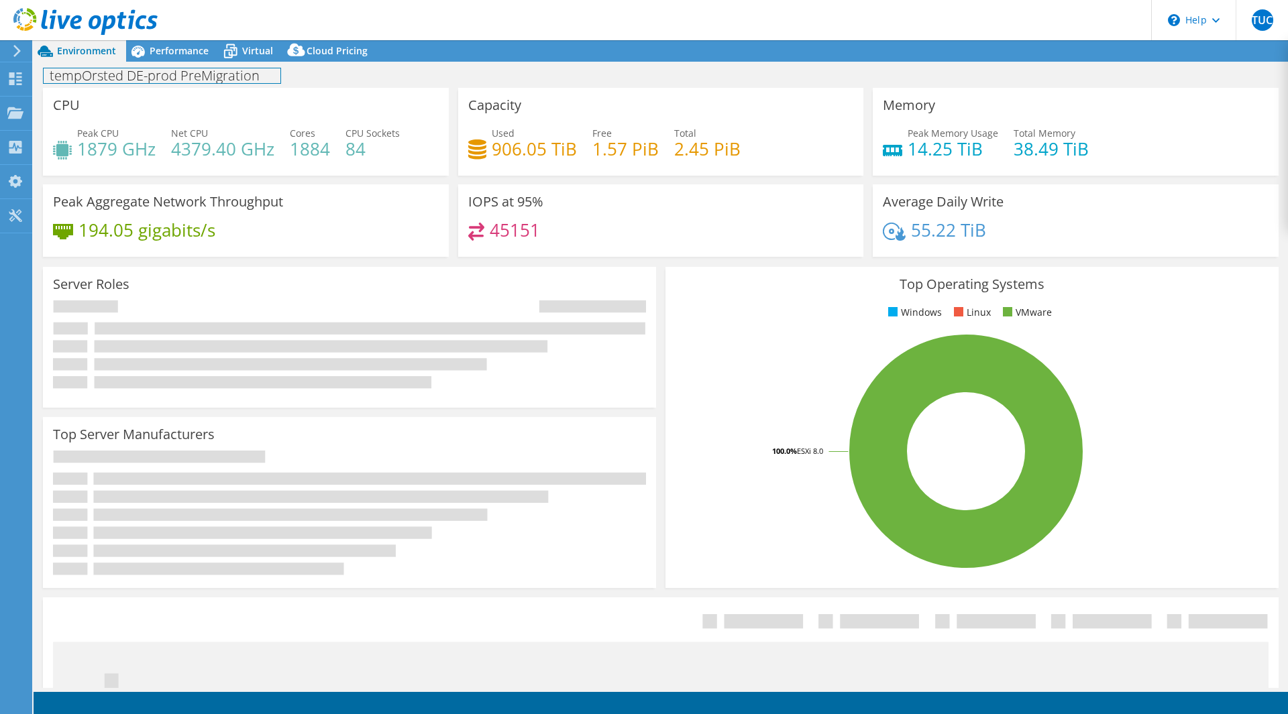
select select "USD"
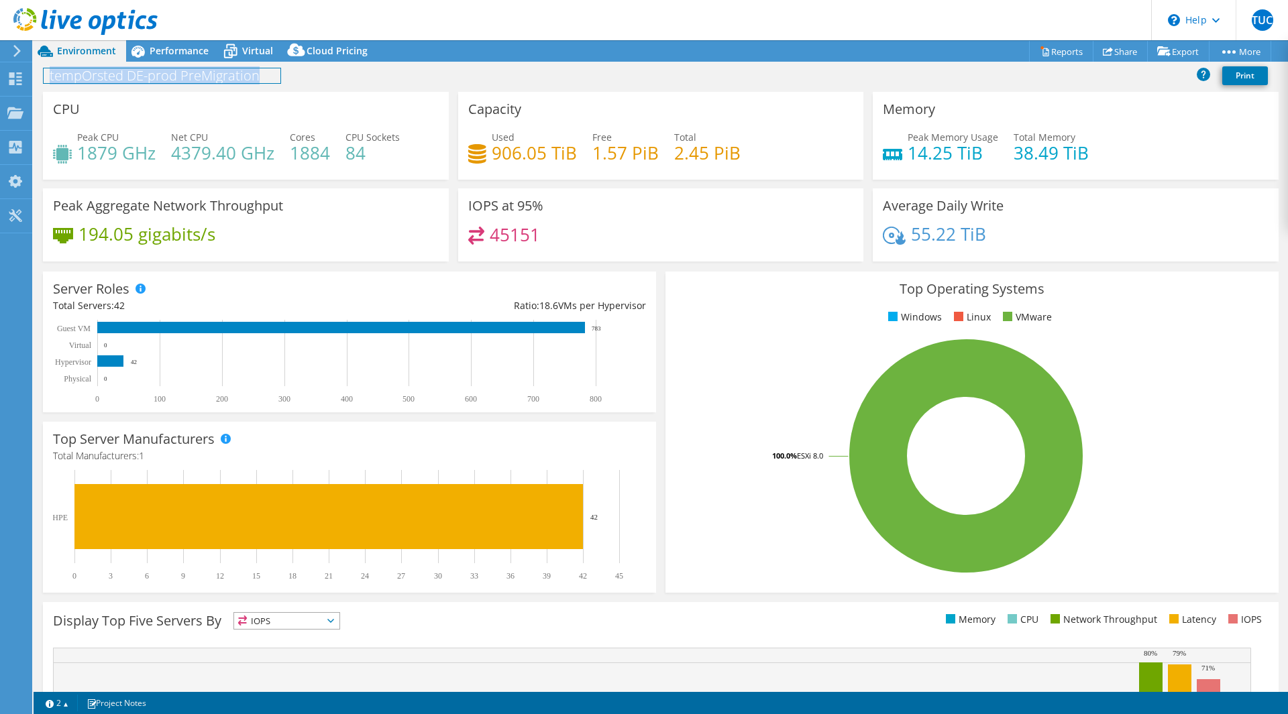
paste h1
click at [249, 74] on div "Orsted OT cluster merge Print" at bounding box center [661, 75] width 1254 height 25
click at [204, 75] on h1 "Orsted OT cluster merge" at bounding box center [132, 75] width 176 height 15
click at [177, 111] on div "CPU Peak CPU 1879 GHz Net CPU 4379.40 GHz Cores 1884 CPU Sockets 84" at bounding box center [246, 136] width 406 height 88
click at [139, 76] on h1 "tempOrsted DE-prod PreMigration" at bounding box center [162, 75] width 237 height 15
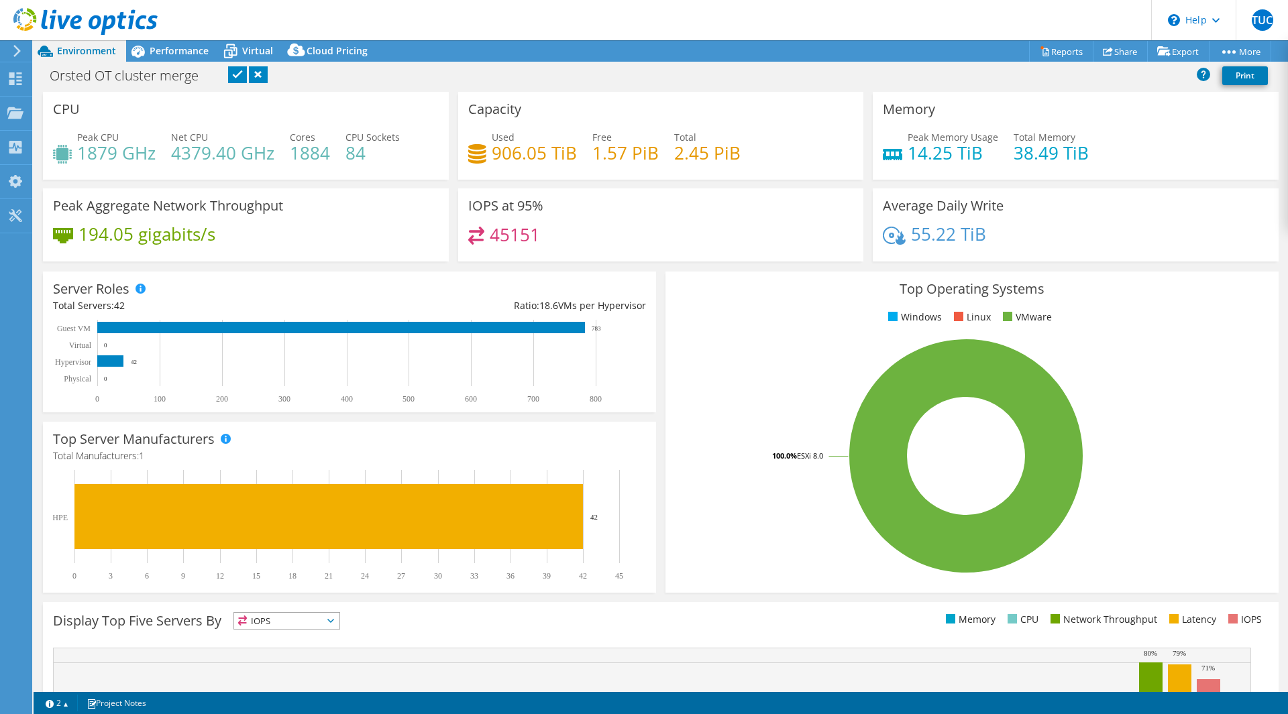
click at [236, 72] on link at bounding box center [237, 74] width 19 height 17
click at [9, 74] on use at bounding box center [15, 78] width 13 height 13
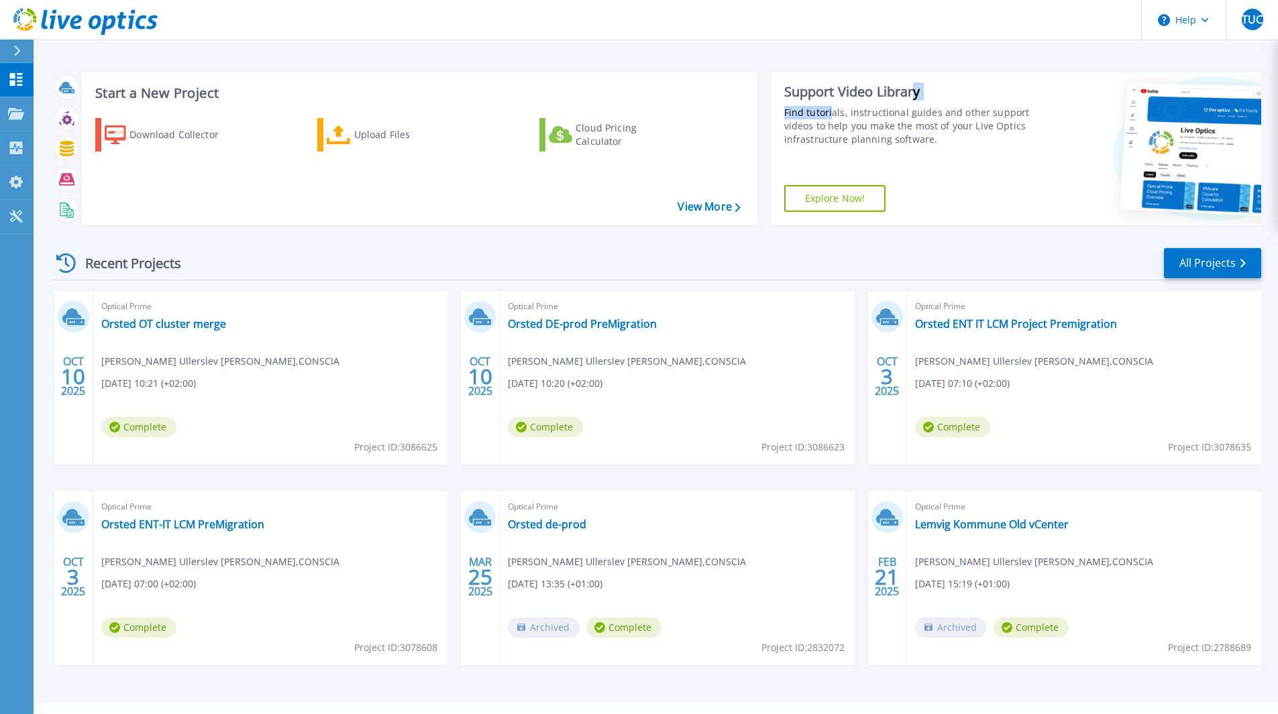
drag, startPoint x: 913, startPoint y: 87, endPoint x: 824, endPoint y: 104, distance: 90.8
click at [824, 104] on div "Support Video Library Find tutorials, instructional guides and other support vi…" at bounding box center [909, 114] width 250 height 63
click at [822, 101] on div "Support Video Library Find tutorials, instructional guides and other support vi…" at bounding box center [909, 114] width 250 height 63
drag, startPoint x: 781, startPoint y: 87, endPoint x: 854, endPoint y: 82, distance: 73.9
click at [853, 82] on div "Support Video Library Find tutorials, instructional guides and other support vi…" at bounding box center [903, 148] width 264 height 153
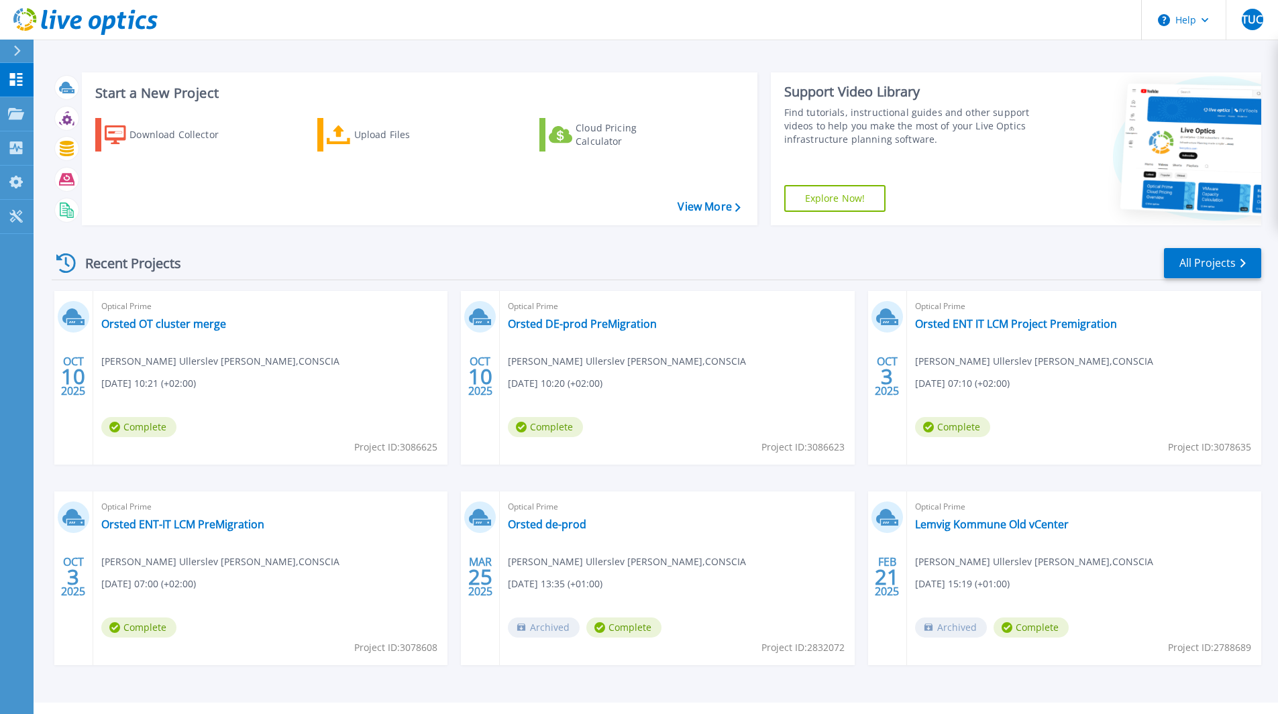
click at [854, 82] on div "Support Video Library Find tutorials, instructional guides and other support vi…" at bounding box center [903, 148] width 264 height 153
click at [543, 329] on link "Orsted DE-prod PreMigration" at bounding box center [582, 323] width 149 height 13
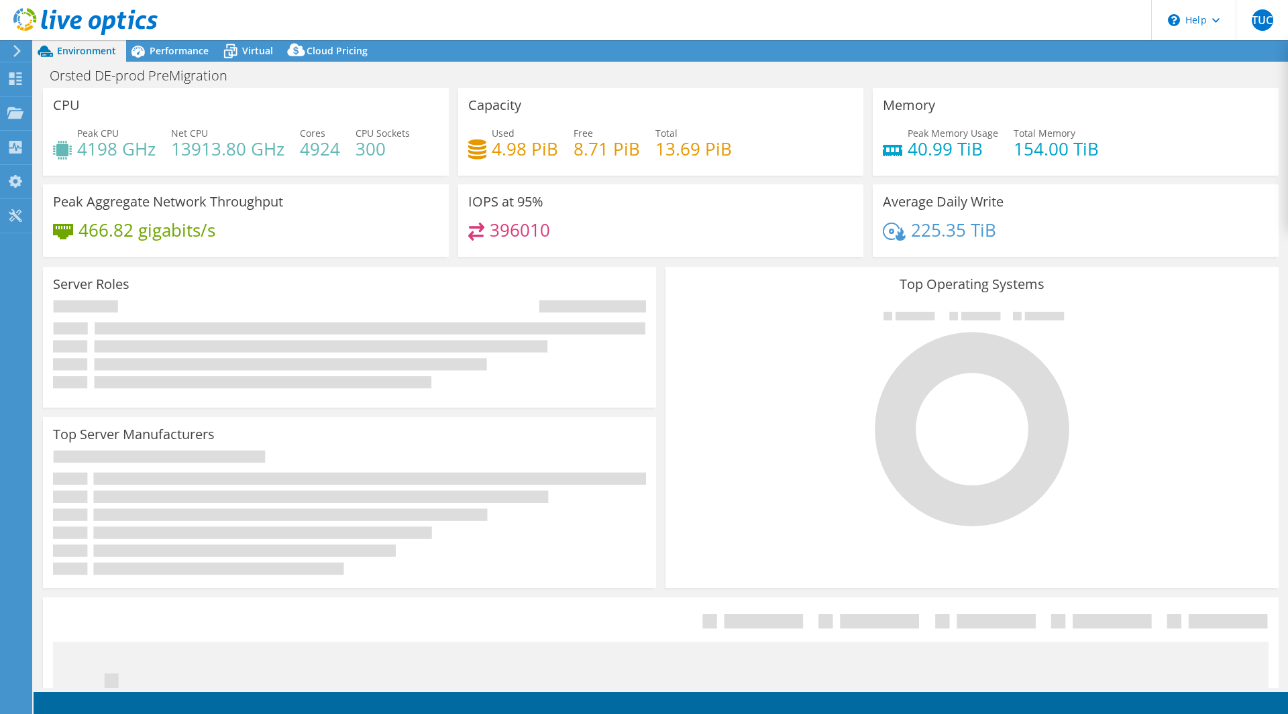
select select "USD"
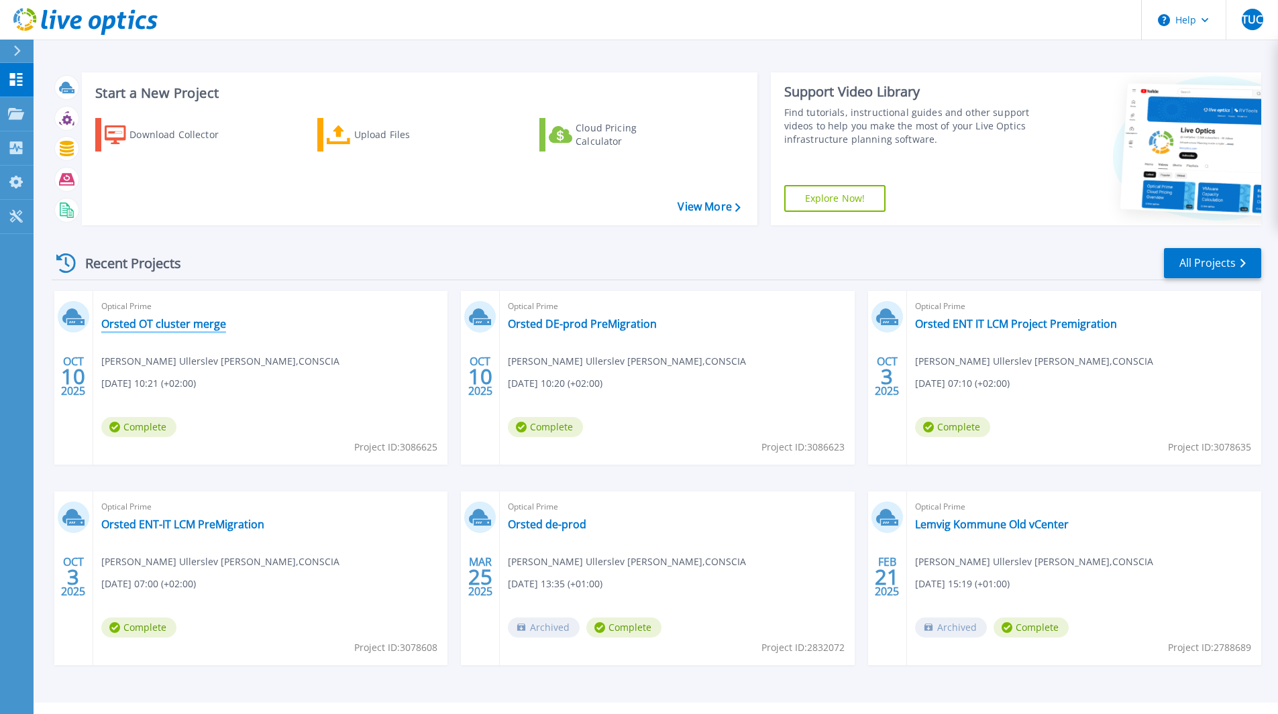
click at [177, 322] on link "Orsted OT cluster merge" at bounding box center [163, 323] width 125 height 13
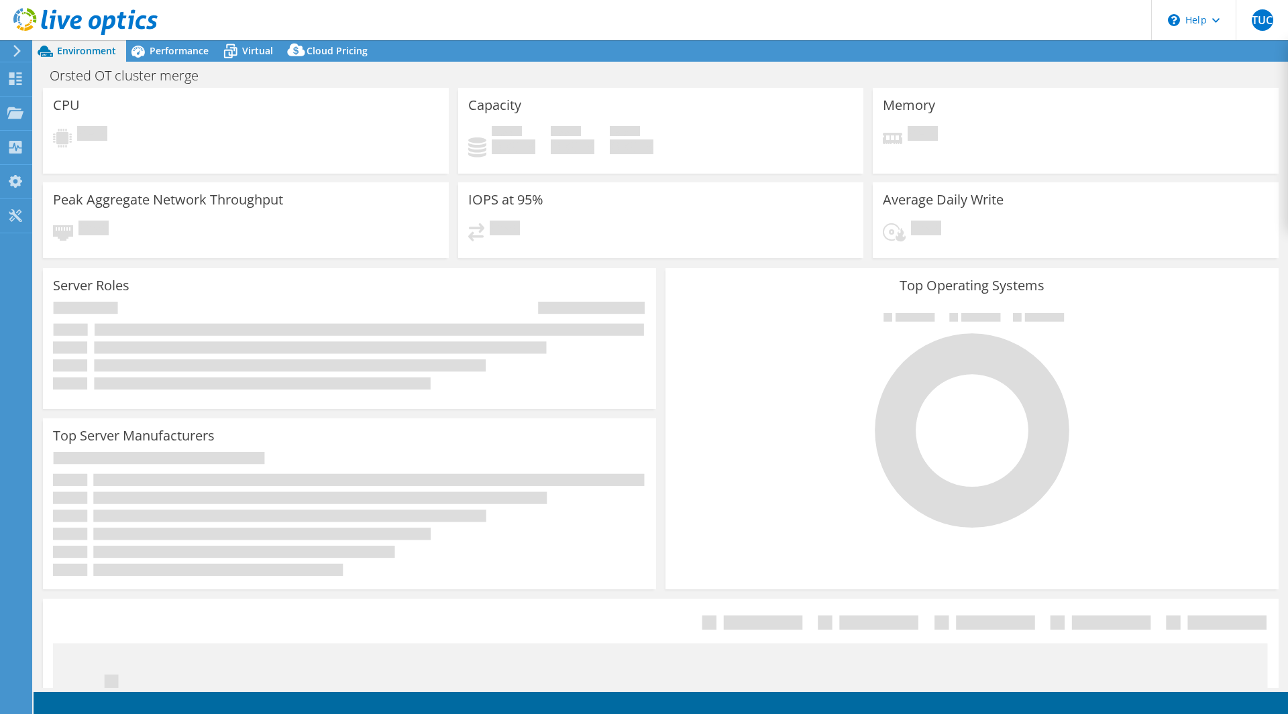
select select "USD"
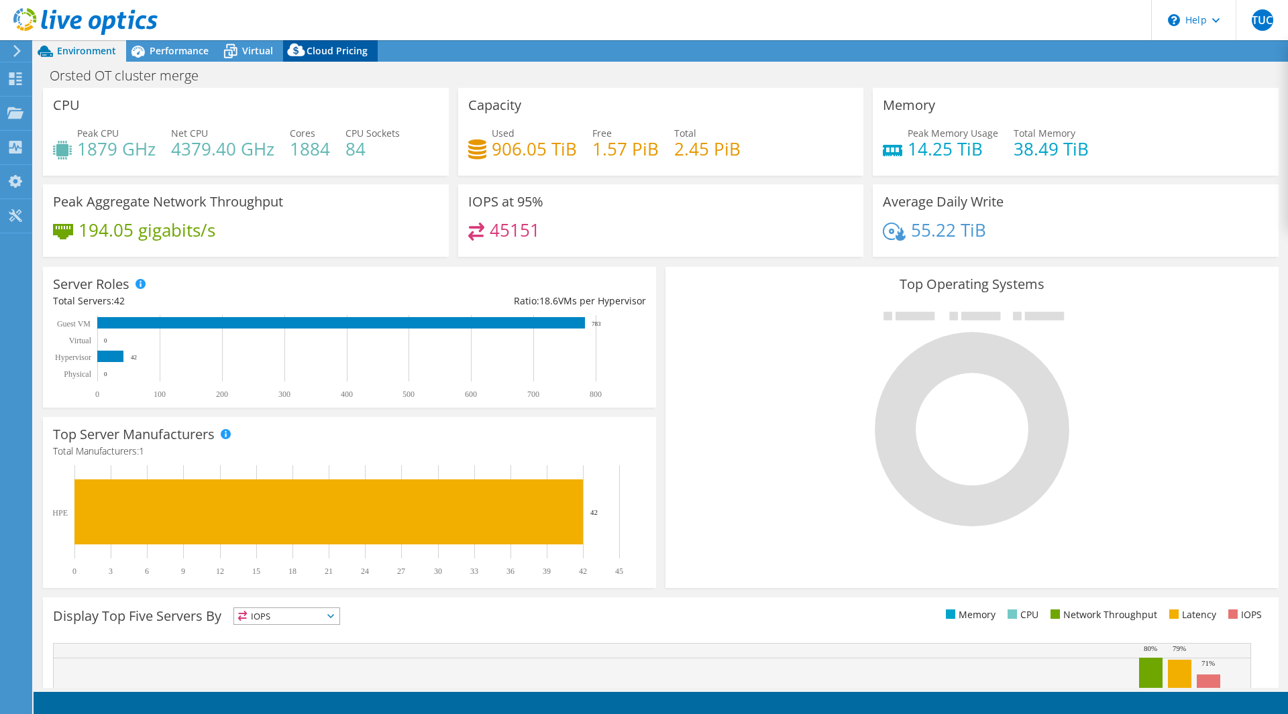
click at [315, 47] on span "Cloud Pricing" at bounding box center [336, 50] width 61 height 13
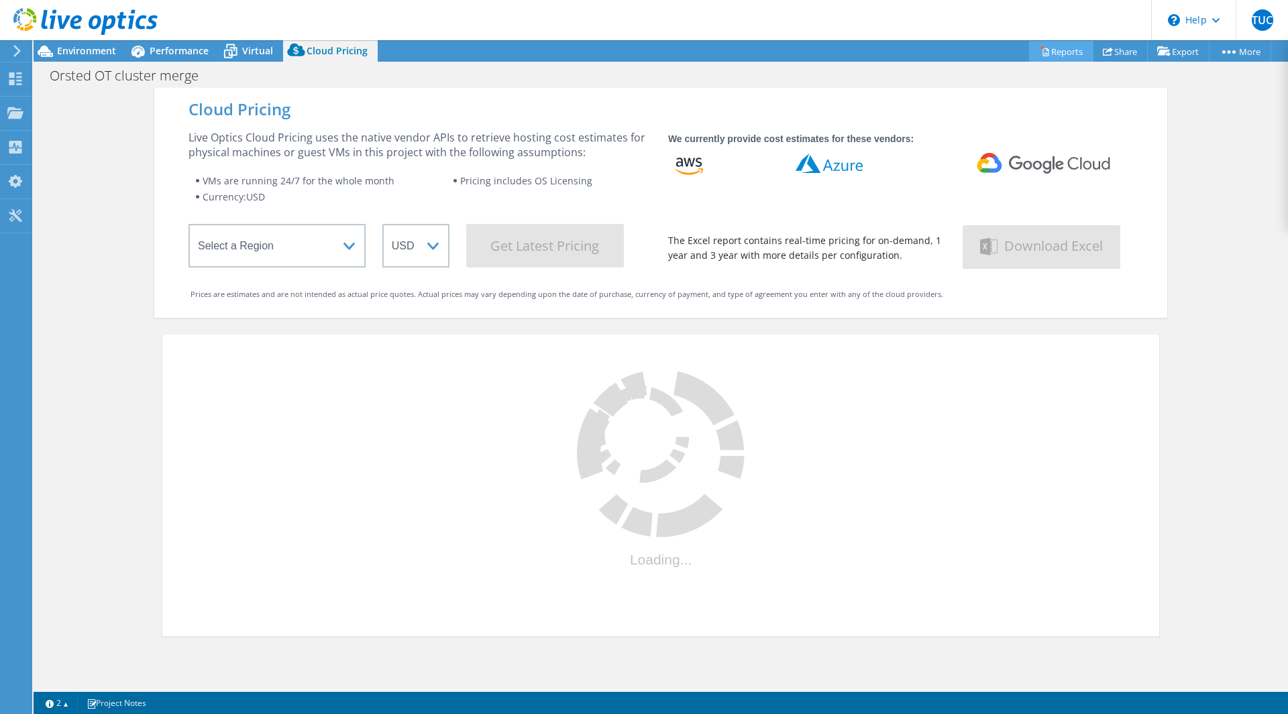
click at [1048, 46] on link "Reports" at bounding box center [1061, 51] width 64 height 21
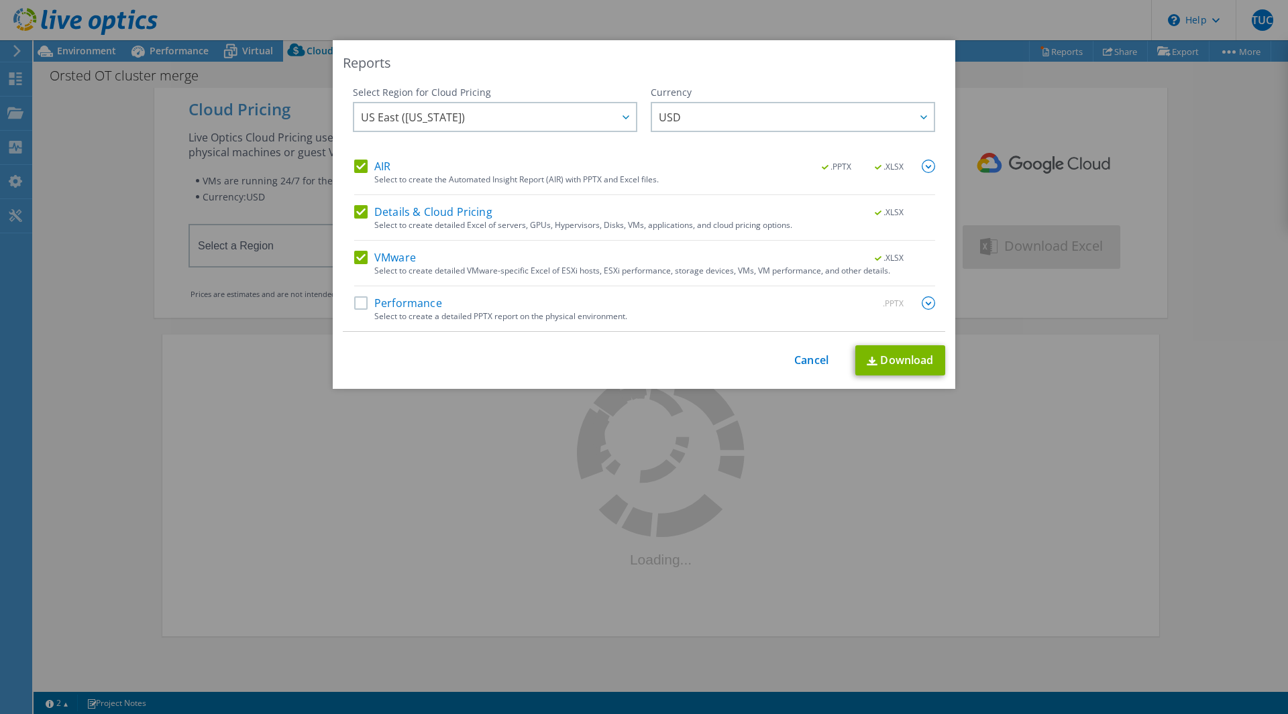
click at [418, 305] on label "Performance" at bounding box center [398, 302] width 88 height 13
click at [0, 0] on input "Performance" at bounding box center [0, 0] width 0 height 0
click at [895, 358] on link "Download" at bounding box center [900, 360] width 90 height 30
click at [1225, 266] on div "Reports Select Region for Cloud Pricing Asia Pacific (Hong Kong) Asia Pacific (…" at bounding box center [644, 357] width 1288 height 634
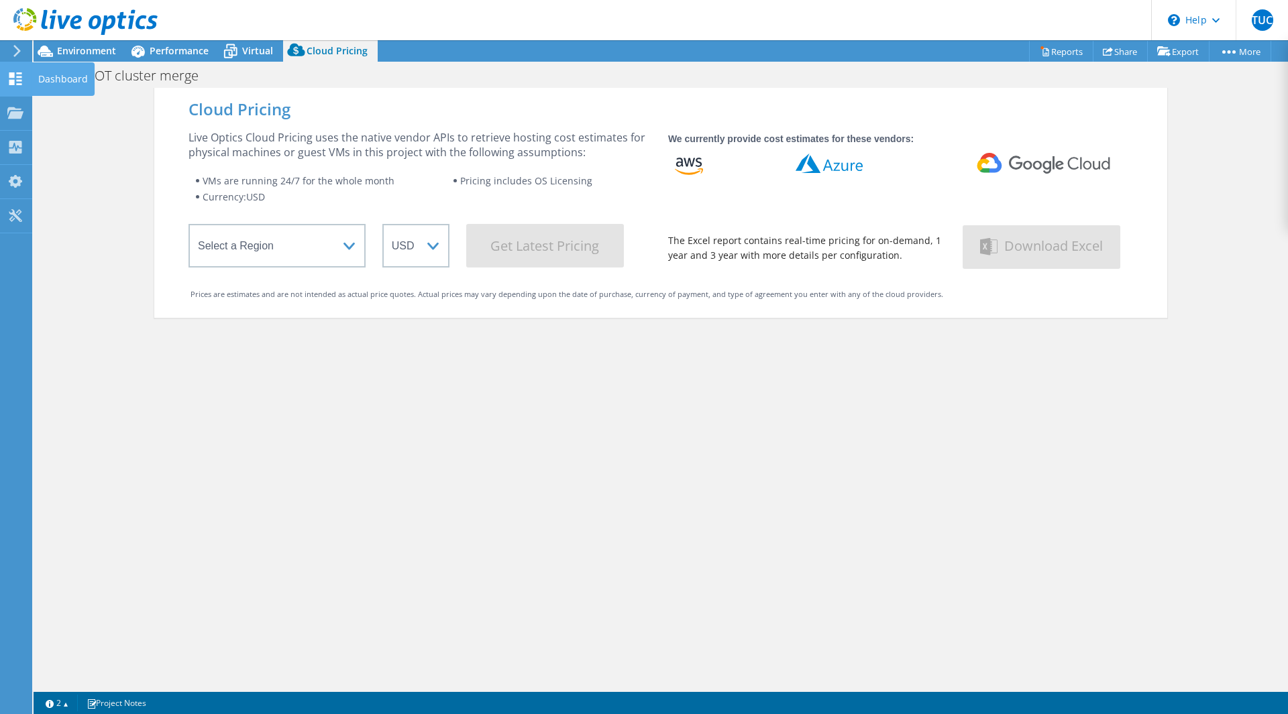
click at [22, 78] on icon at bounding box center [15, 78] width 16 height 13
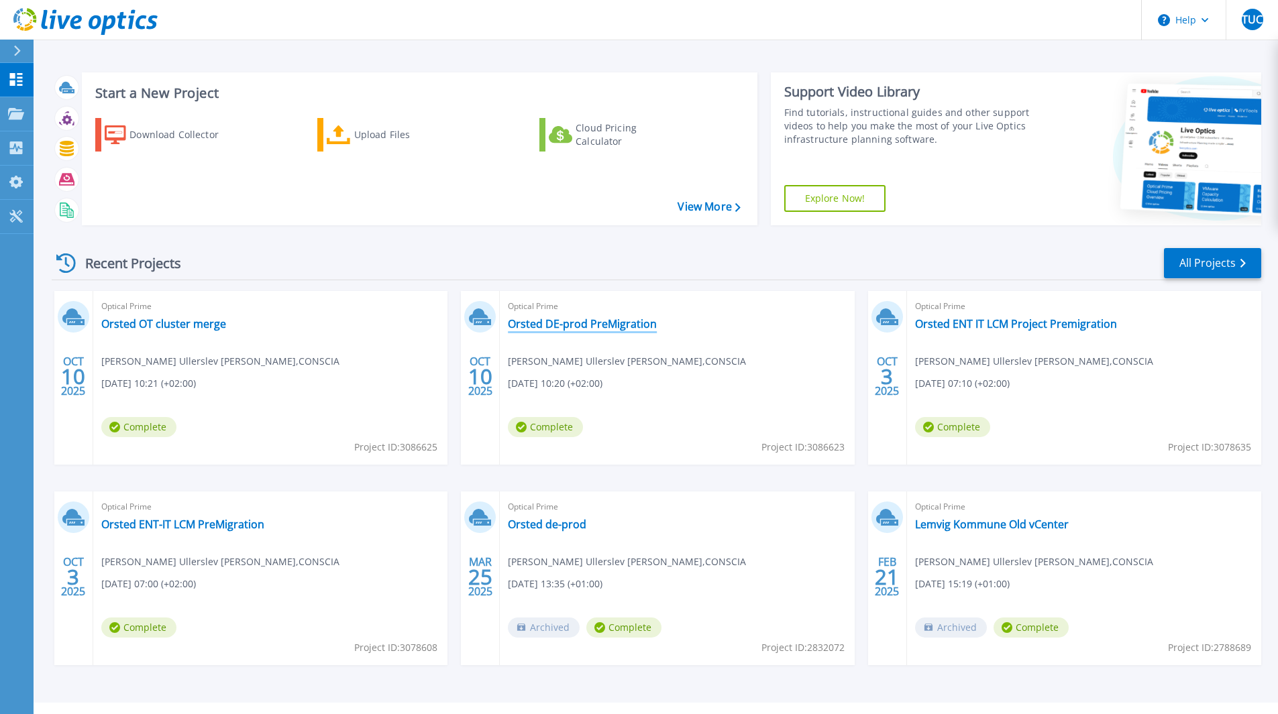
click at [561, 325] on link "Orsted DE-prod PreMigration" at bounding box center [582, 323] width 149 height 13
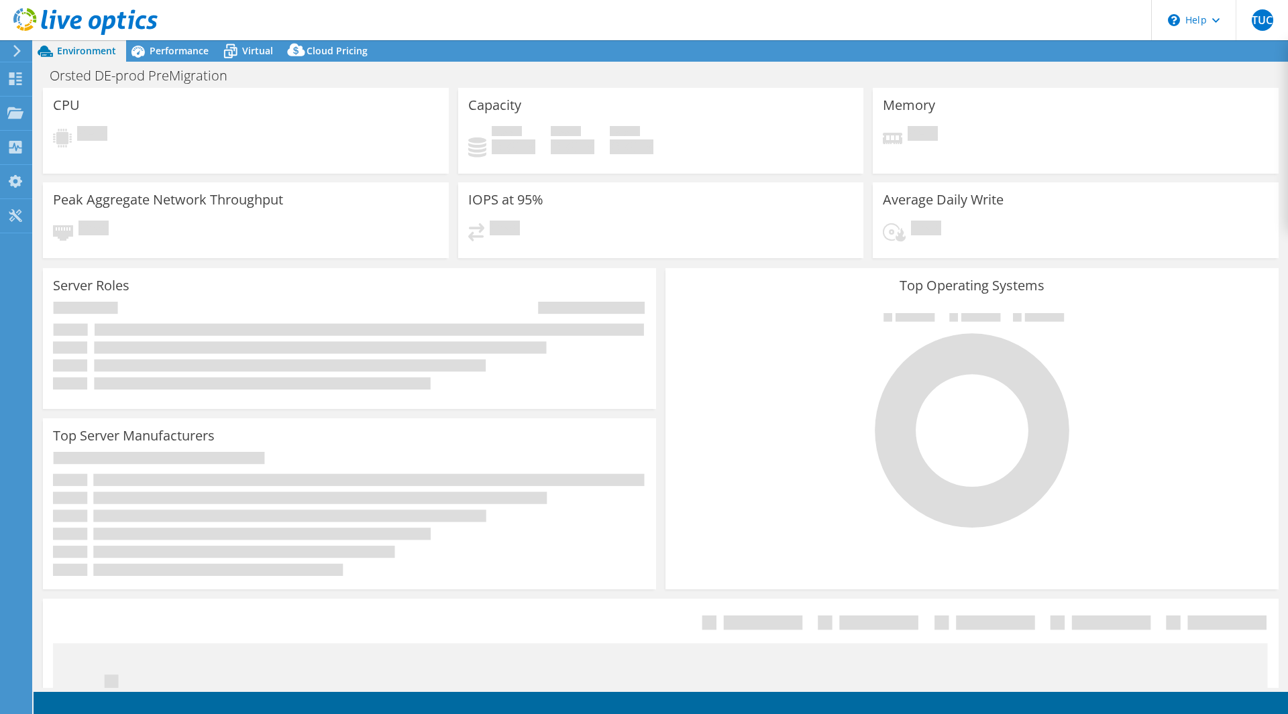
select select "USD"
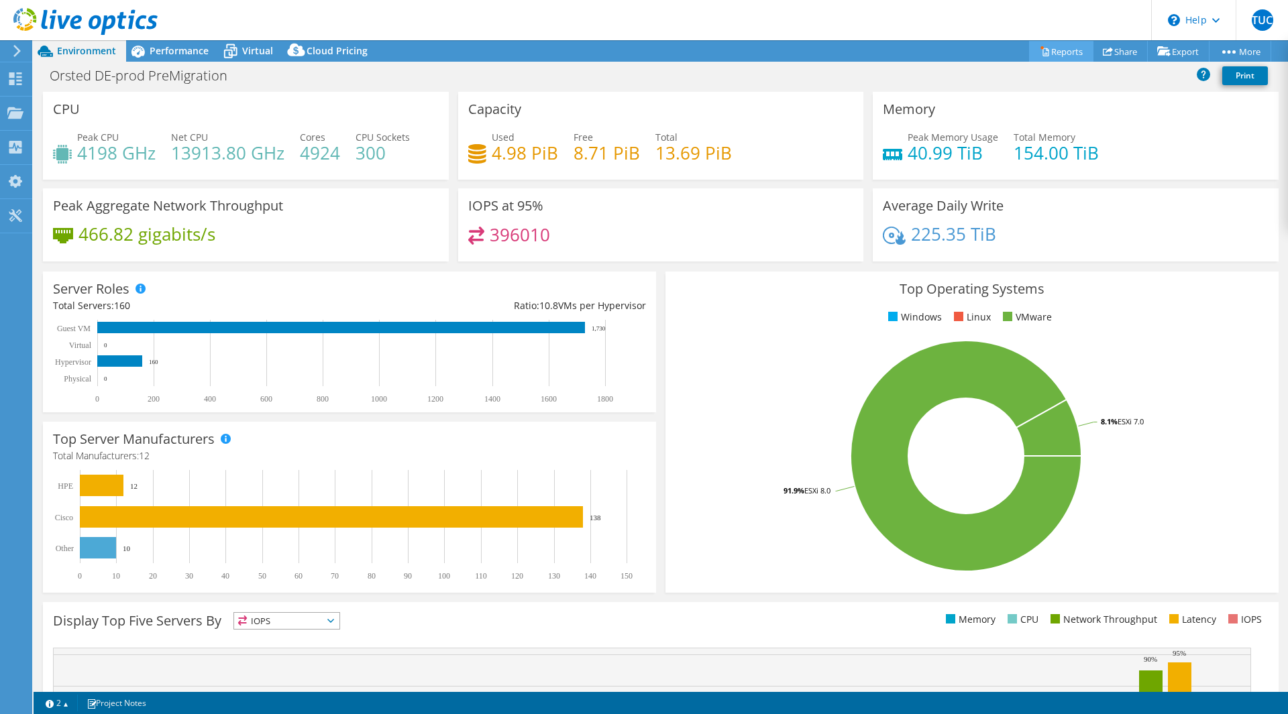
click at [1057, 46] on link "Reports" at bounding box center [1061, 51] width 64 height 21
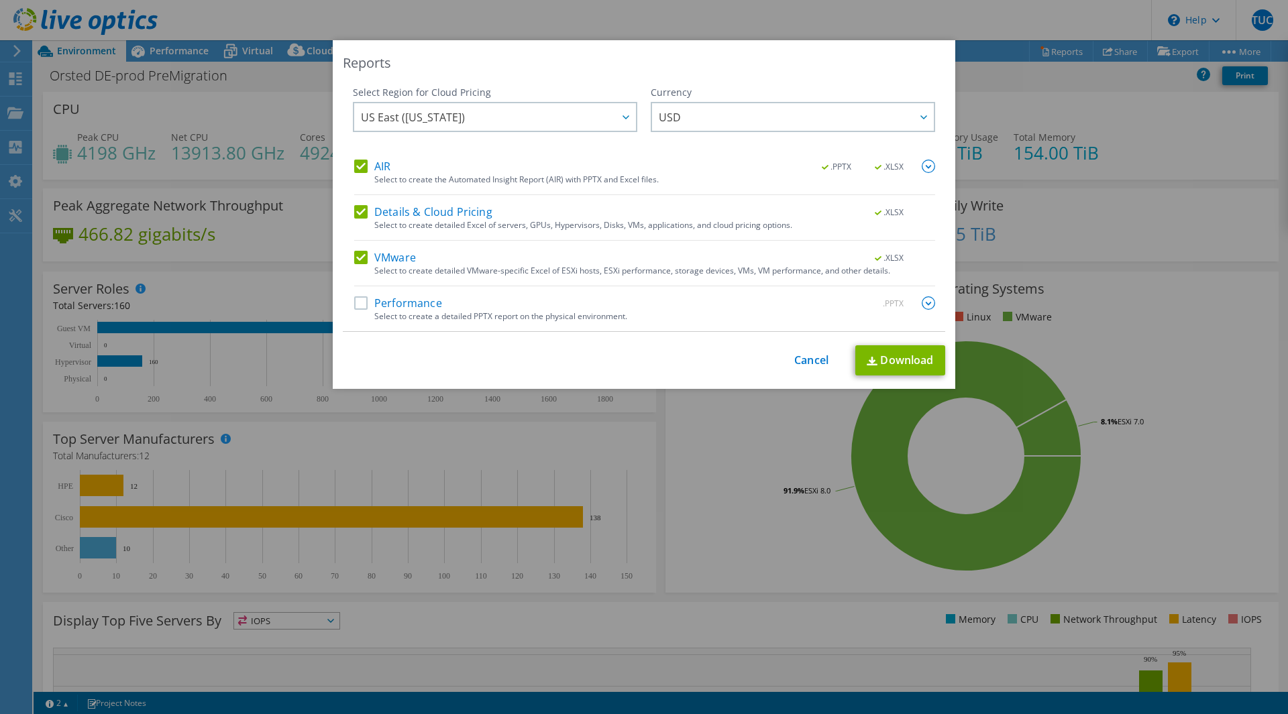
click at [422, 304] on label "Performance" at bounding box center [398, 302] width 88 height 13
click at [0, 0] on input "Performance" at bounding box center [0, 0] width 0 height 0
click at [868, 360] on img at bounding box center [871, 361] width 11 height 9
click at [822, 365] on link "Cancel" at bounding box center [811, 360] width 34 height 13
